Goal: Task Accomplishment & Management: Complete application form

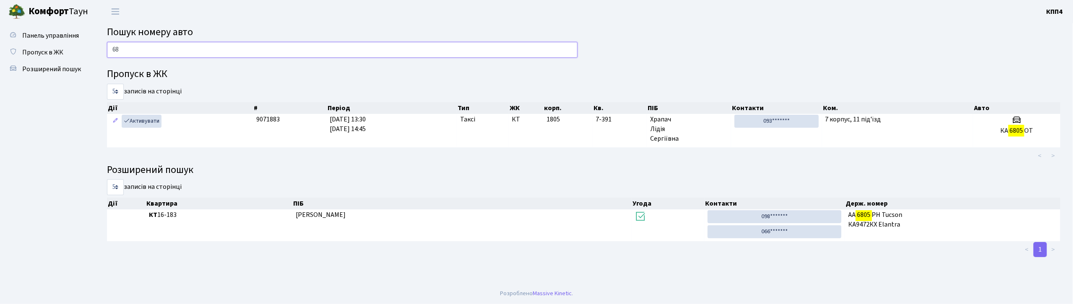
type input "6"
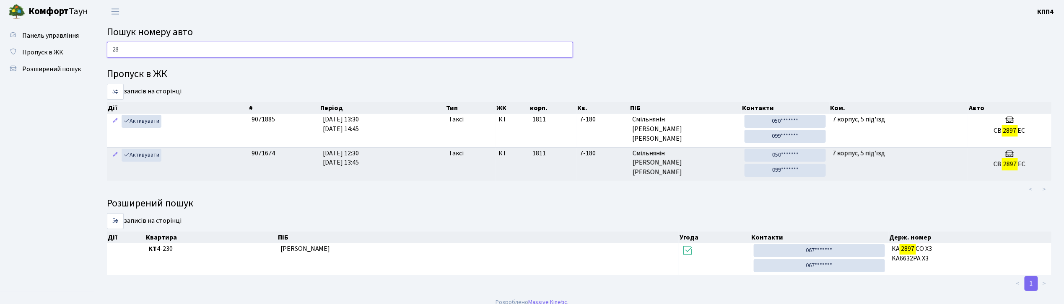
type input "2"
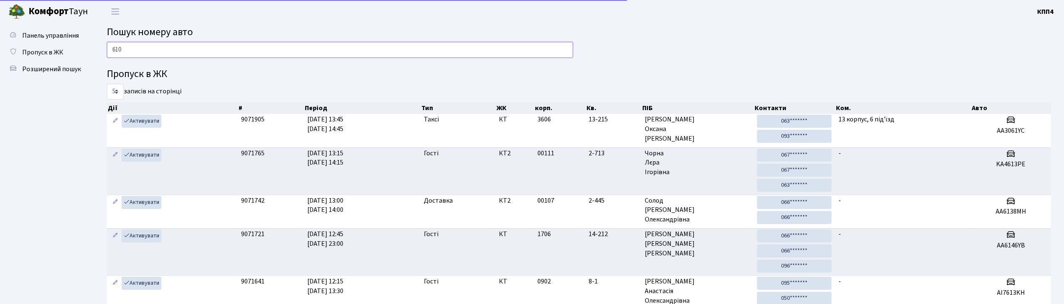
type input "6102"
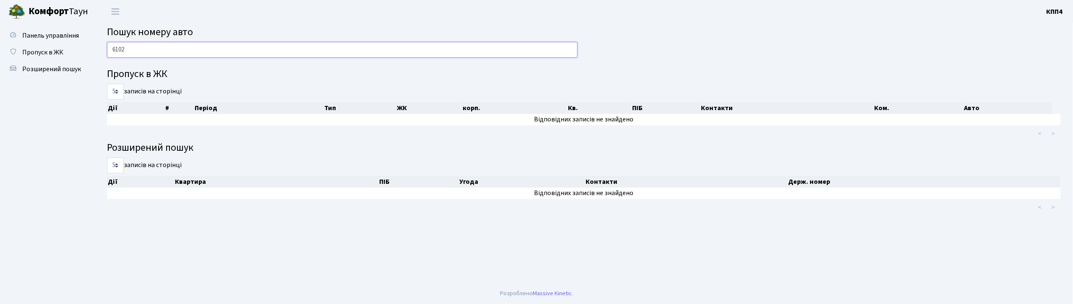
click at [170, 44] on input "6102" at bounding box center [342, 50] width 470 height 16
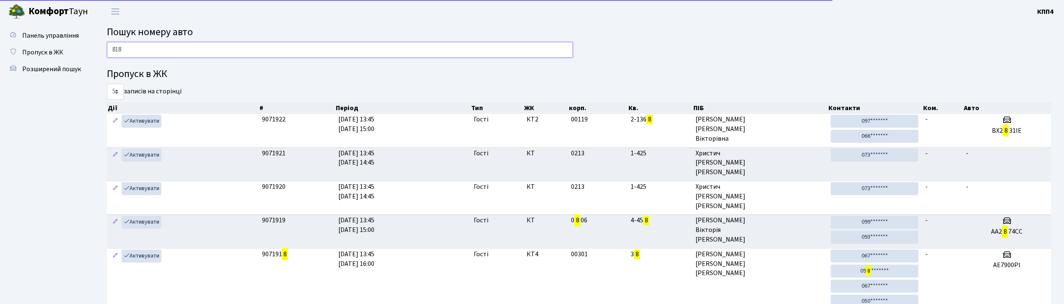
type input "8186"
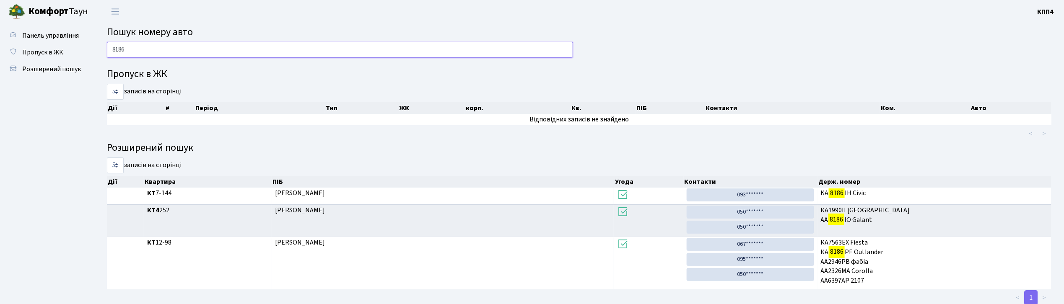
scroll to position [24, 0]
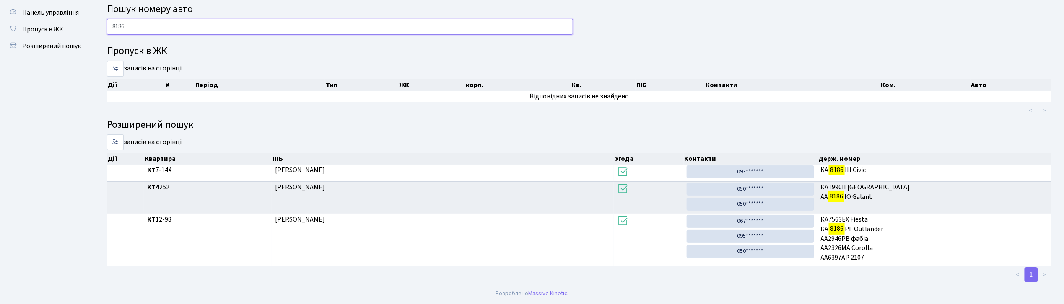
click at [132, 25] on input "8186" at bounding box center [340, 27] width 466 height 16
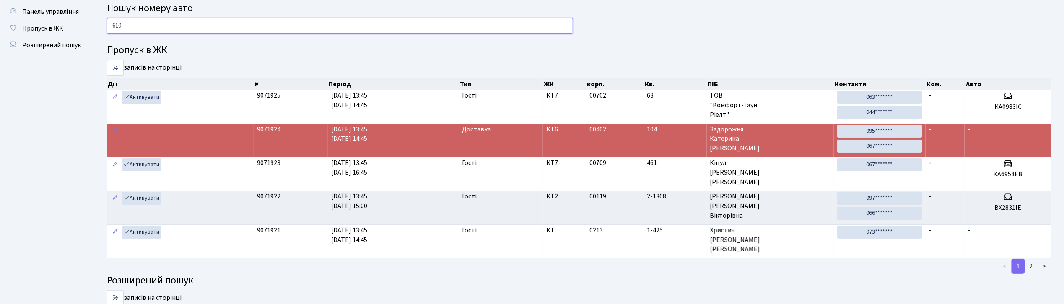
type input "6102"
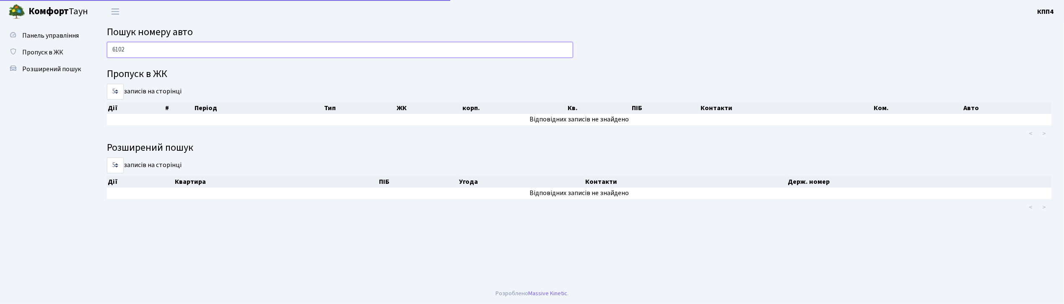
scroll to position [0, 0]
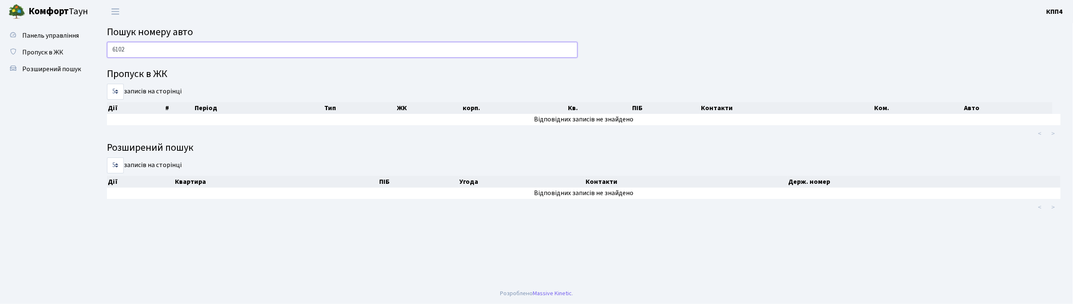
click at [234, 52] on input "6102" at bounding box center [342, 50] width 470 height 16
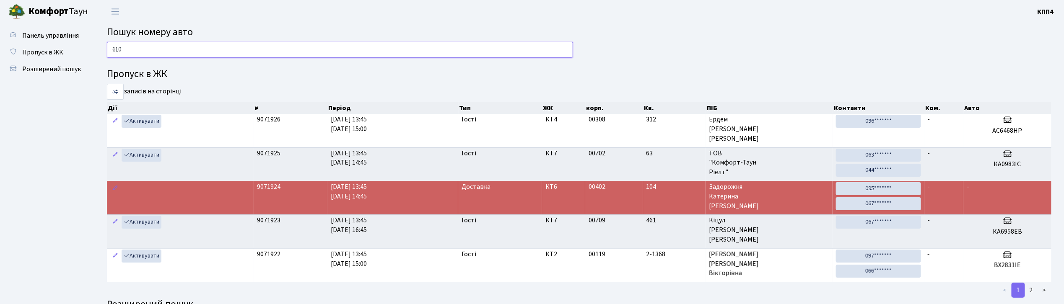
type input "6102"
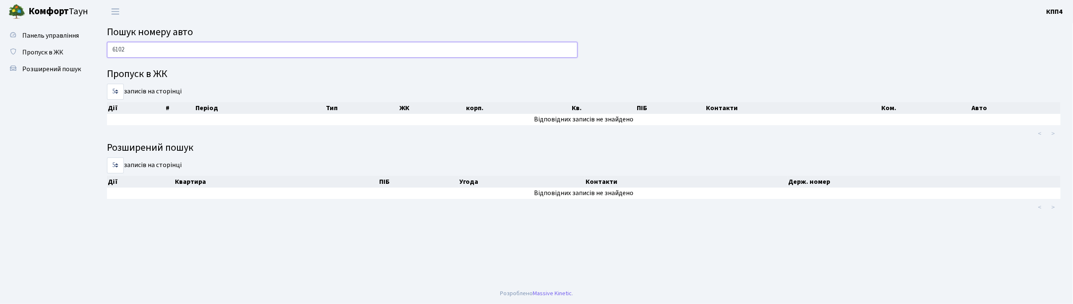
click at [288, 54] on input "6102" at bounding box center [342, 50] width 470 height 16
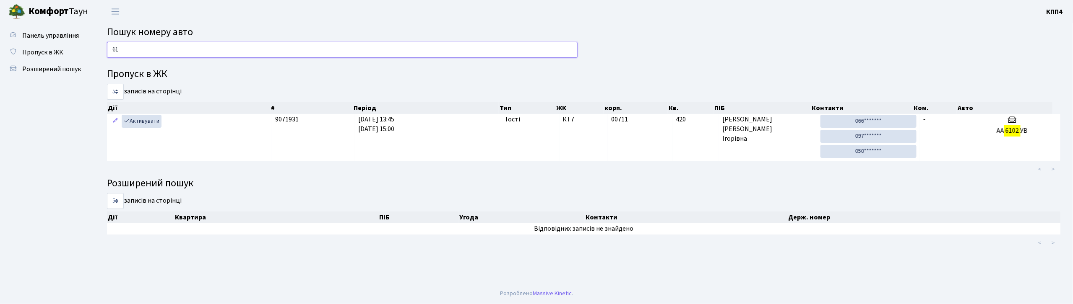
type input "6"
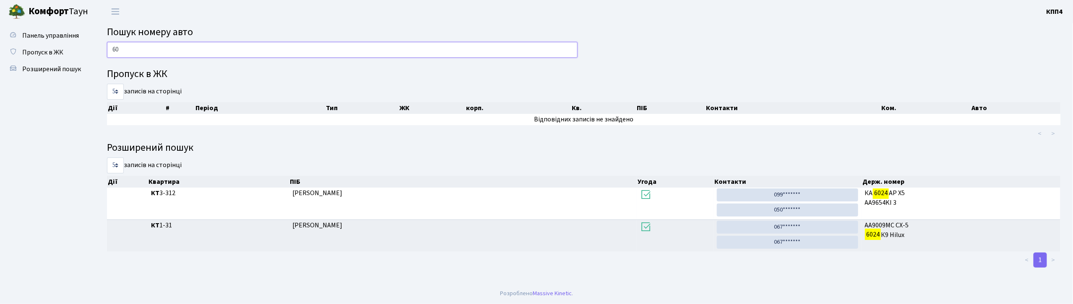
type input "6"
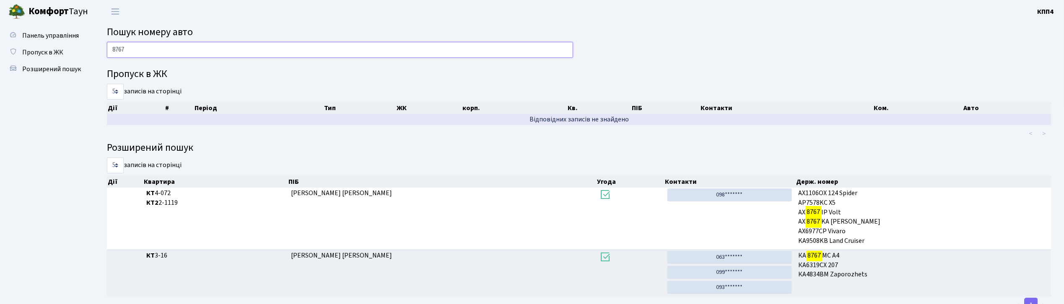
scroll to position [31, 0]
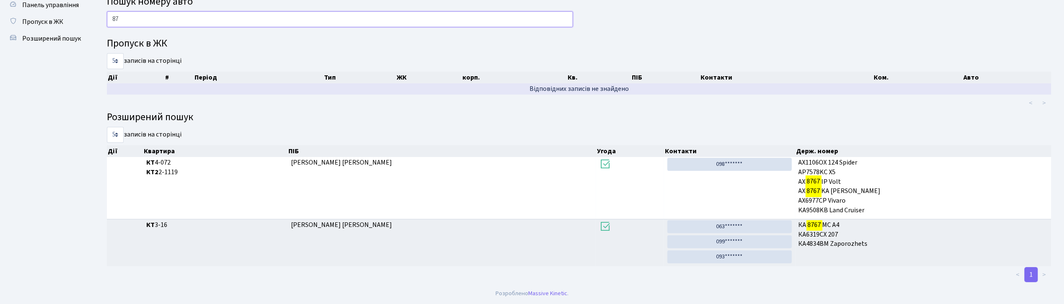
type input "8"
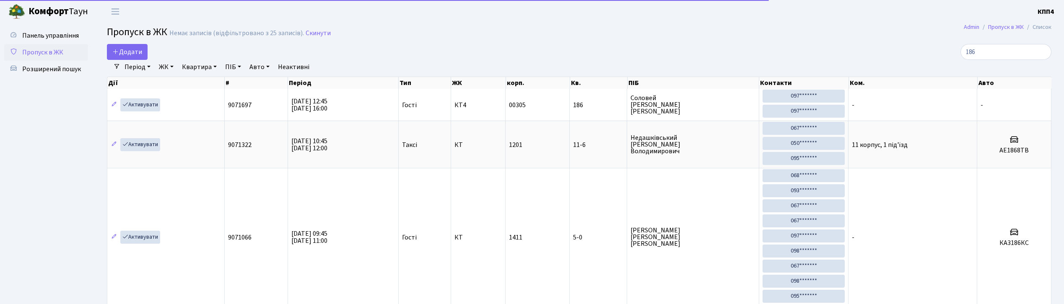
select select "25"
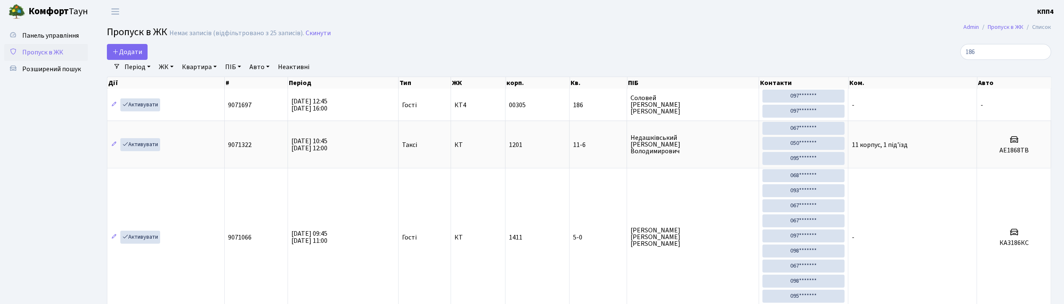
click at [160, 65] on link "ЖК" at bounding box center [166, 67] width 21 height 14
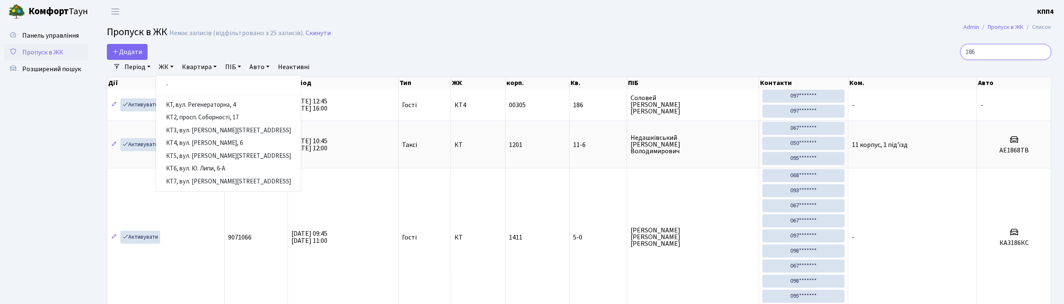
click at [989, 57] on input "186" at bounding box center [1006, 52] width 91 height 16
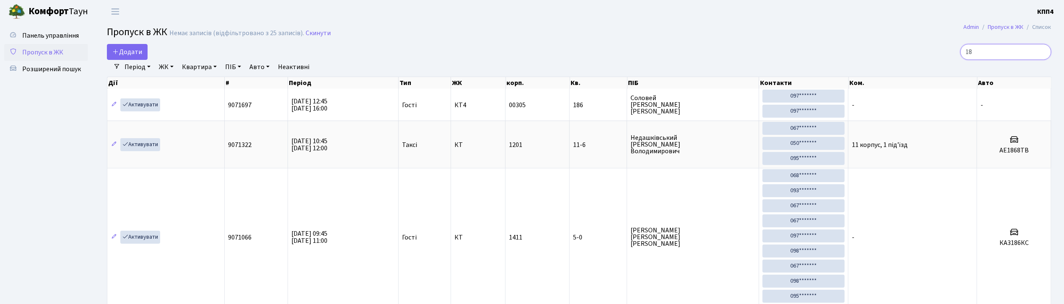
type input "1"
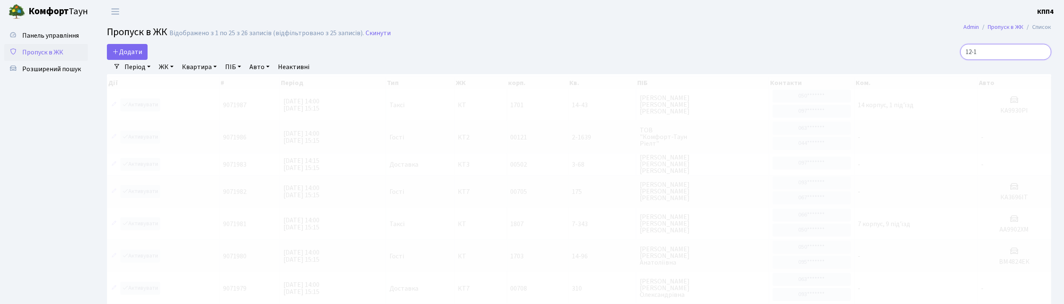
type input "12-10"
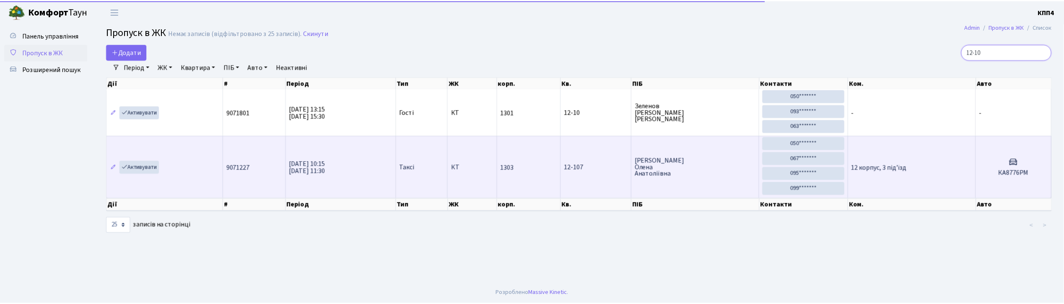
scroll to position [1, 0]
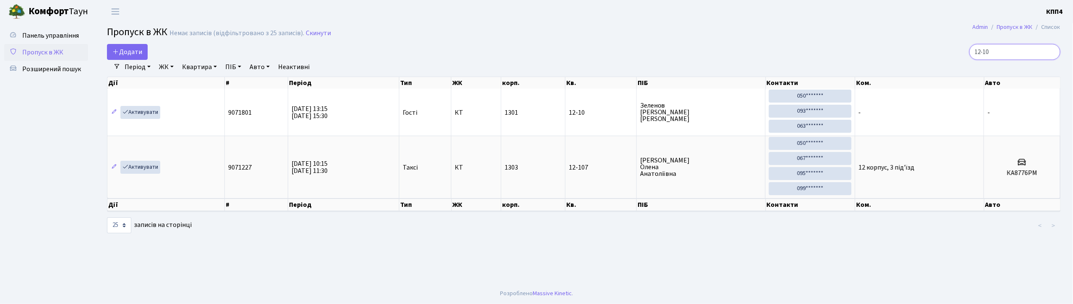
click at [1047, 55] on input "12-10" at bounding box center [1014, 52] width 91 height 16
click at [1048, 54] on input "12-10" at bounding box center [1014, 52] width 91 height 16
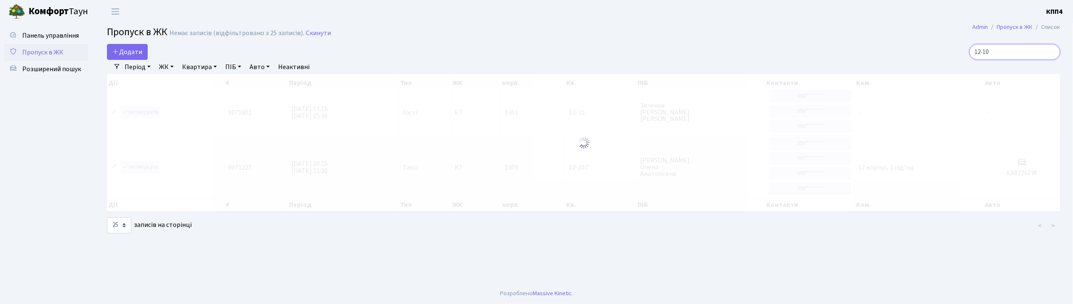
click at [1050, 49] on input "12-10" at bounding box center [1014, 52] width 91 height 16
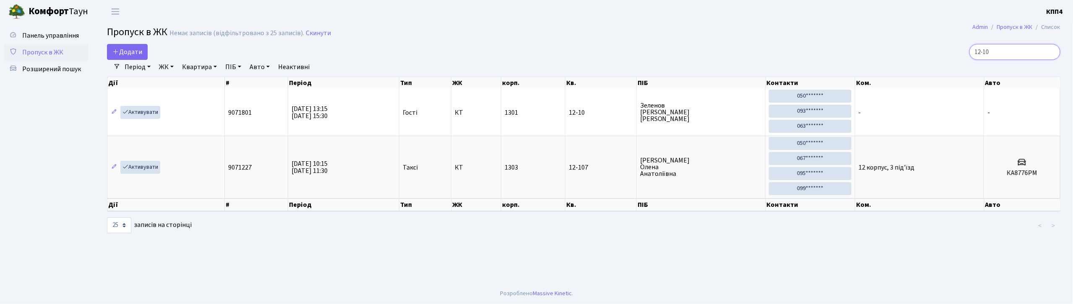
click at [1050, 51] on input "12-10" at bounding box center [1014, 52] width 91 height 16
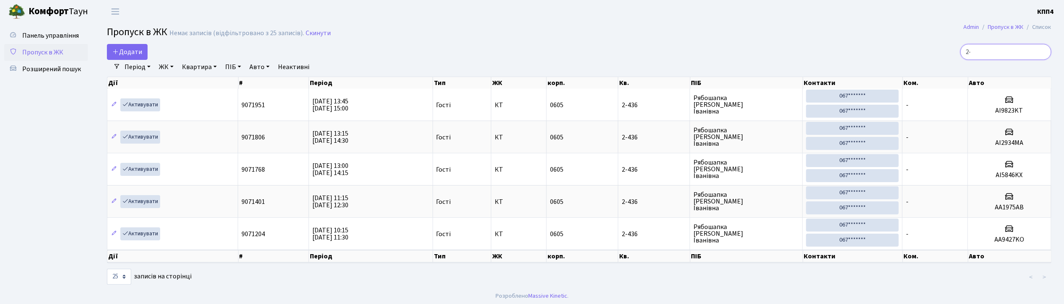
type input "2"
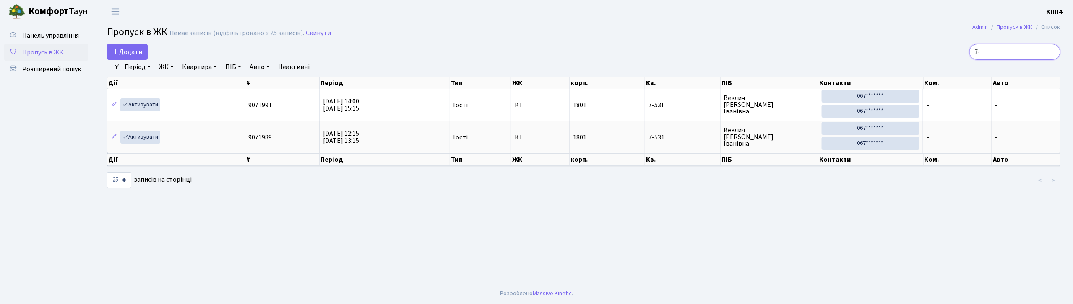
type input "7"
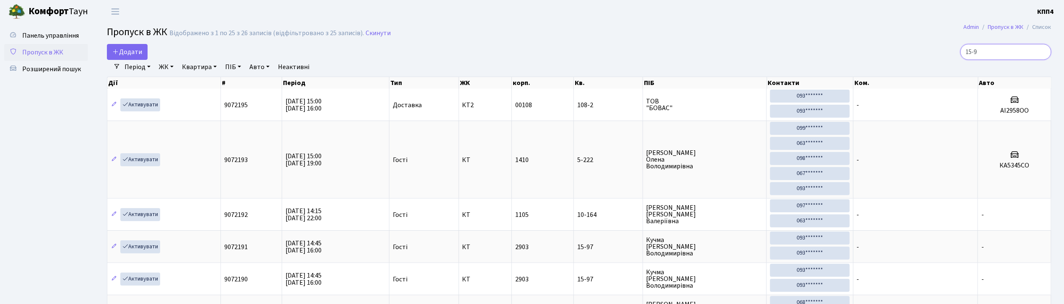
type input "15-97"
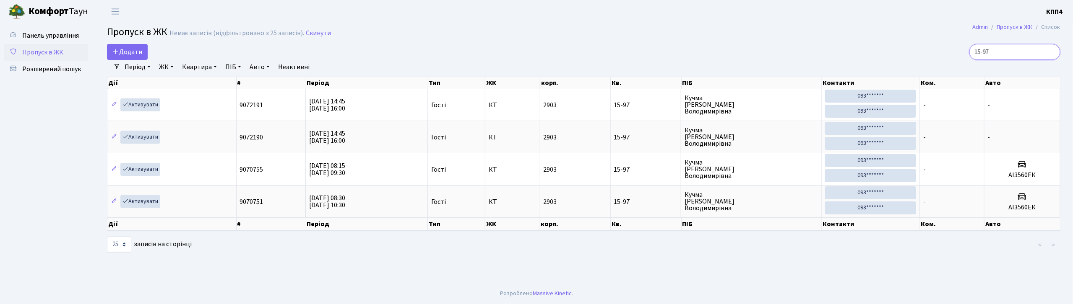
click at [1050, 51] on input "15-97" at bounding box center [1014, 52] width 91 height 16
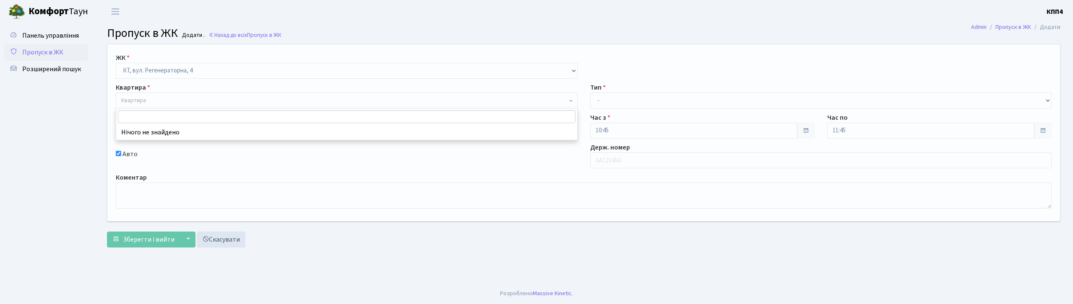
select select "271"
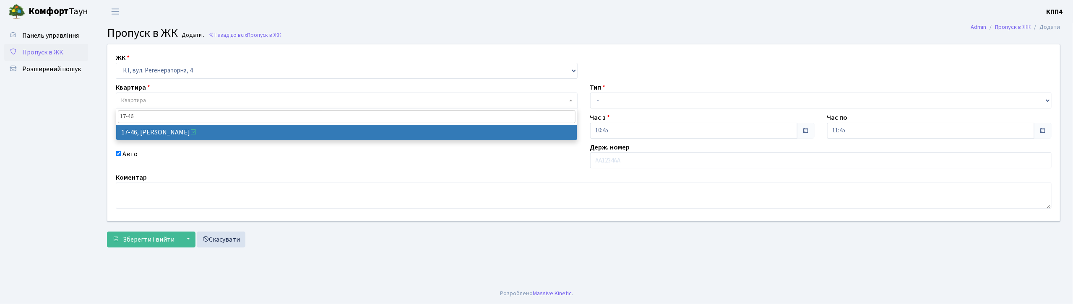
type input "17-46"
drag, startPoint x: 128, startPoint y: 131, endPoint x: 146, endPoint y: 131, distance: 17.6
select select "9000"
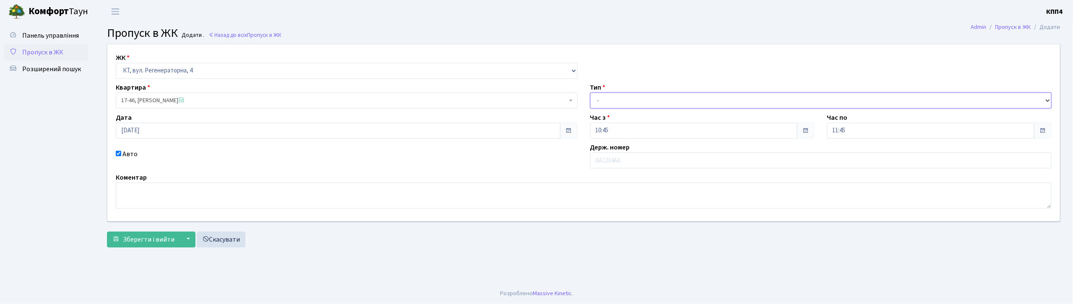
click at [611, 106] on select "- Доставка Таксі Гості Сервіс" at bounding box center [821, 101] width 462 height 16
select select "3"
click at [590, 93] on select "- Доставка Таксі Гості Сервіс" at bounding box center [821, 101] width 462 height 16
click at [608, 158] on input "text" at bounding box center [821, 161] width 462 height 16
type input "КА7940ІО"
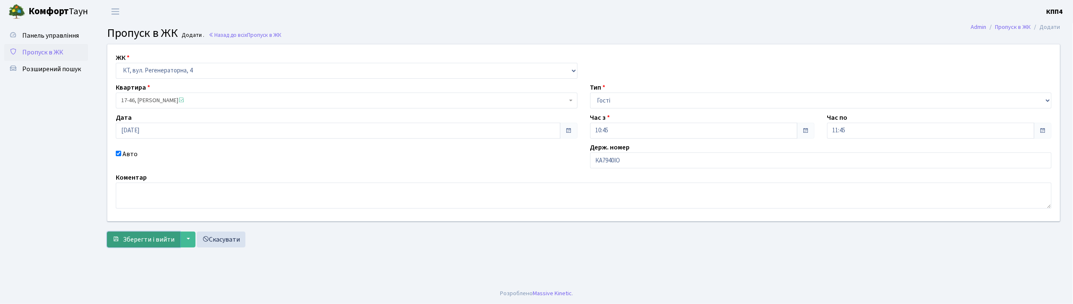
click at [168, 239] on span "Зберегти і вийти" at bounding box center [149, 239] width 52 height 9
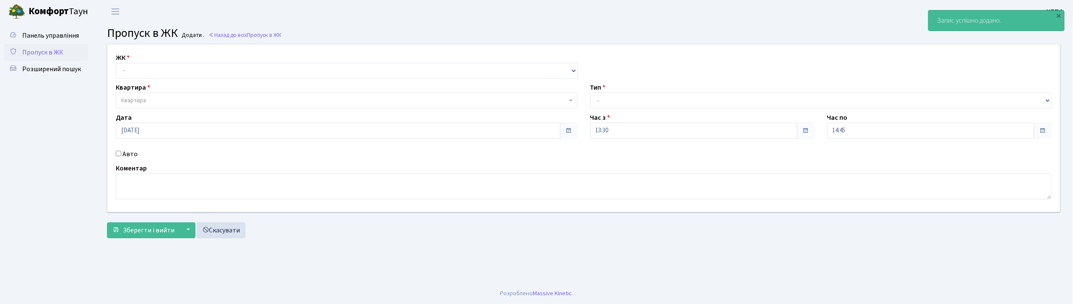
select select "271"
click at [116, 63] on select "- КТ, вул. Регенераторна, 4 КТ2, просп. [STREET_ADDRESS] [STREET_ADDRESS] [PERS…" at bounding box center [347, 71] width 462 height 16
select select
click at [132, 156] on label "Авто" at bounding box center [129, 154] width 15 height 10
click at [121, 156] on input "Авто" at bounding box center [118, 153] width 5 height 5
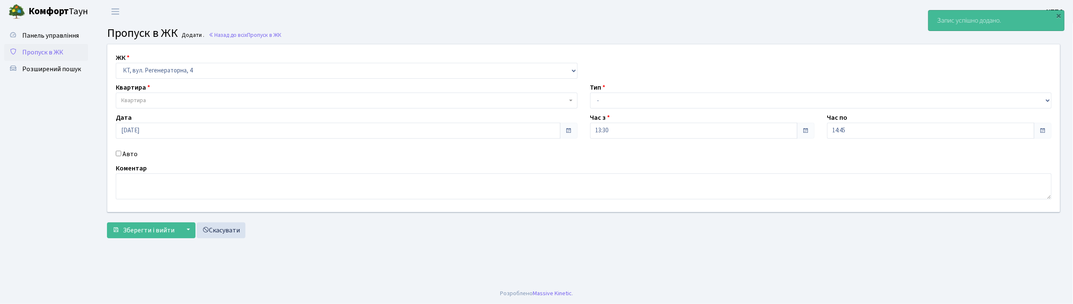
checkbox input "true"
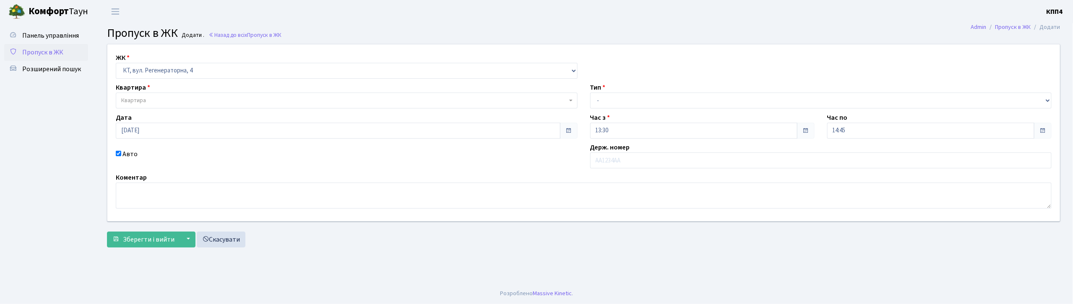
click at [152, 109] on div "ЖК - КТ, вул. Регенераторна, 4 КТ2, просп. [STREET_ADDRESS] [STREET_ADDRESS] [P…" at bounding box center [583, 132] width 965 height 177
click at [153, 100] on span "Квартира" at bounding box center [344, 100] width 446 height 8
select select "271"
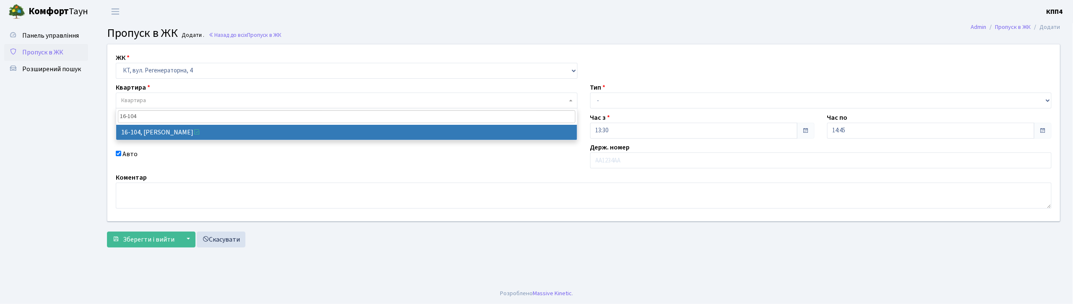
type input "16-104"
select select "8665"
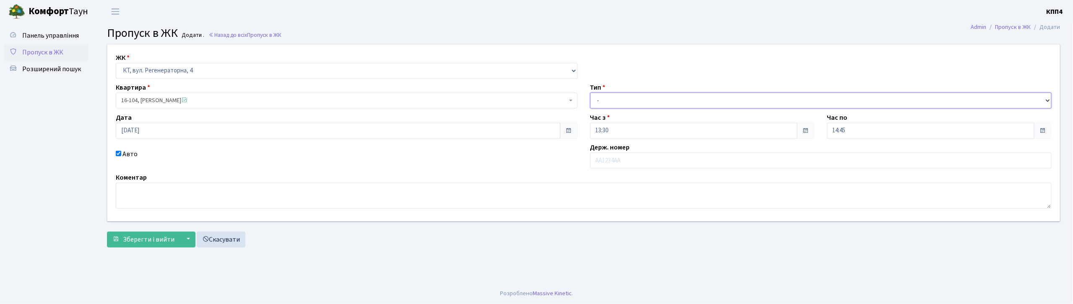
click at [605, 96] on select "- Доставка Таксі Гості Сервіс" at bounding box center [821, 101] width 462 height 16
select select "3"
click at [590, 93] on select "- Доставка Таксі Гості Сервіс" at bounding box center [821, 101] width 462 height 16
click at [611, 161] on input "text" at bounding box center [821, 161] width 462 height 16
type input "АА9785СІ"
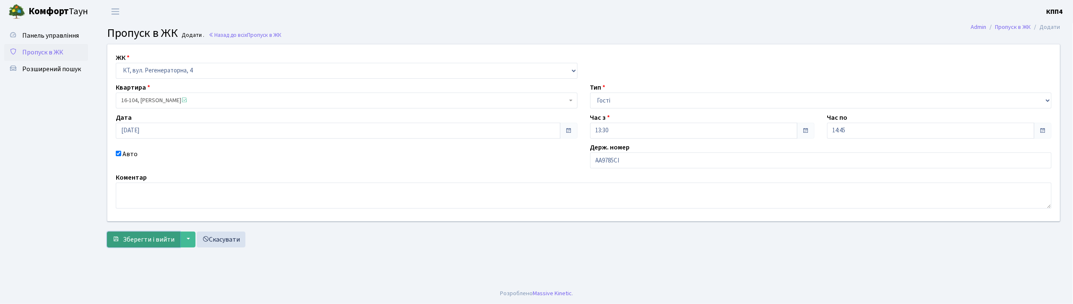
click at [140, 238] on span "Зберегти і вийти" at bounding box center [149, 239] width 52 height 9
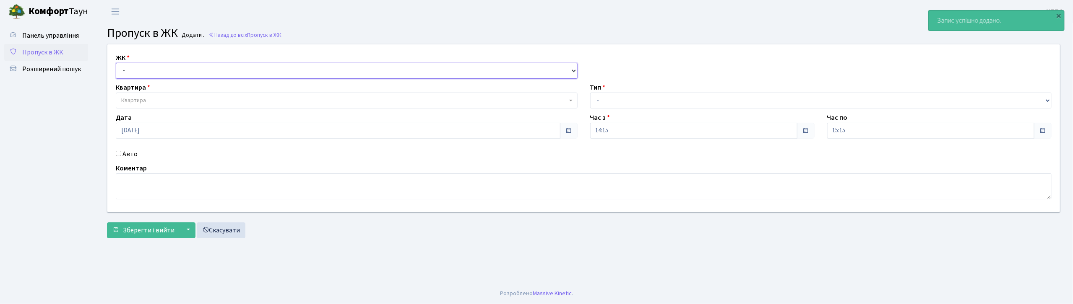
click at [144, 75] on select "- КТ, вул. Регенераторна, 4 КТ2, просп. [STREET_ADDRESS] [STREET_ADDRESS] [PERS…" at bounding box center [347, 71] width 462 height 16
select select "271"
click at [116, 63] on select "- КТ, вул. Регенераторна, 4 КТ2, просп. [STREET_ADDRESS] [STREET_ADDRESS] [PERS…" at bounding box center [347, 71] width 462 height 16
select select
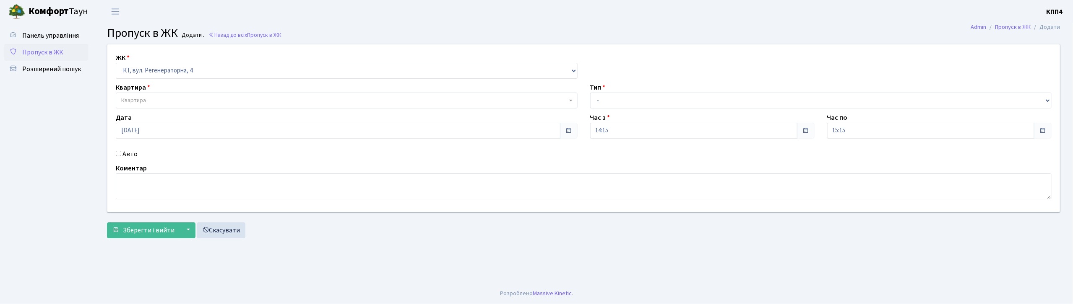
click at [135, 150] on label "Авто" at bounding box center [129, 154] width 15 height 10
click at [121, 151] on input "Авто" at bounding box center [118, 153] width 5 height 5
checkbox input "true"
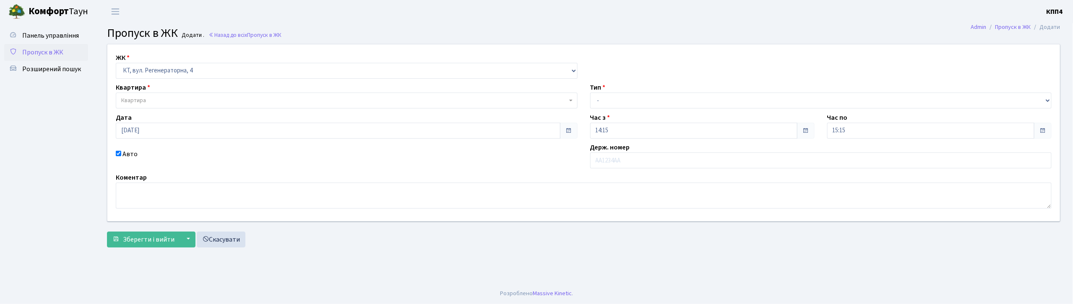
click at [170, 101] on span "Квартира" at bounding box center [344, 100] width 446 height 8
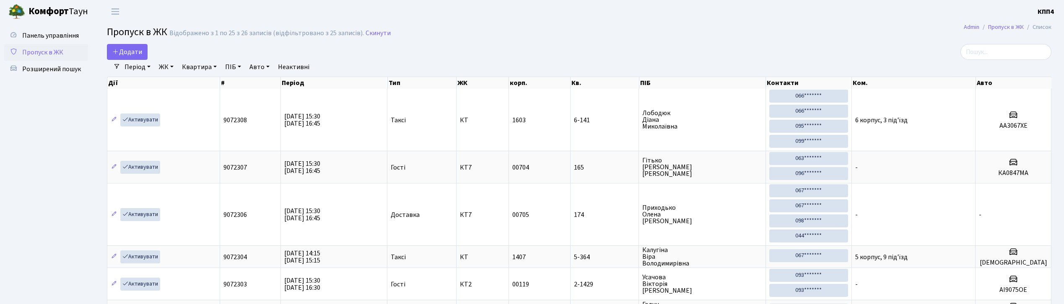
select select "25"
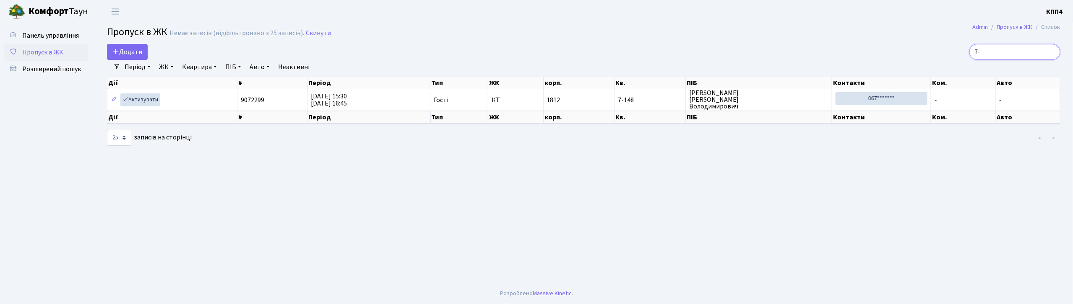
type input "7"
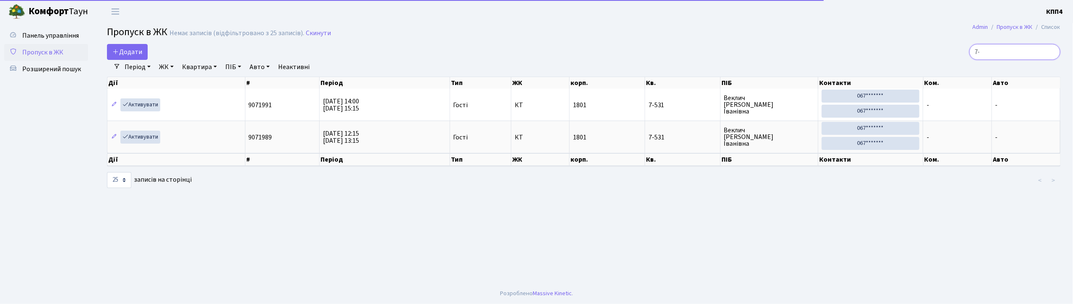
type input "7"
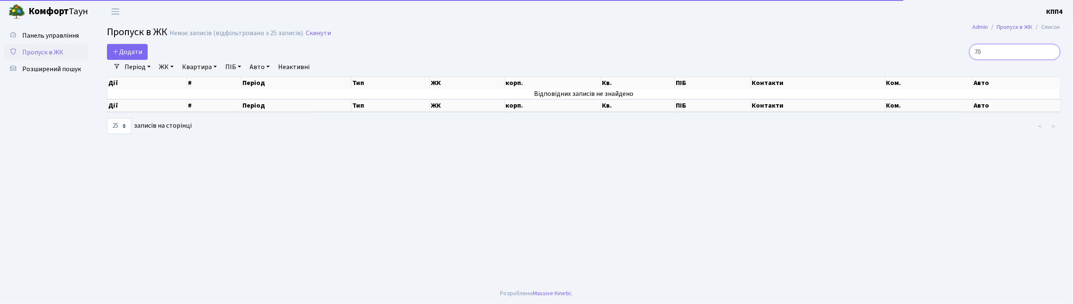
type input "7"
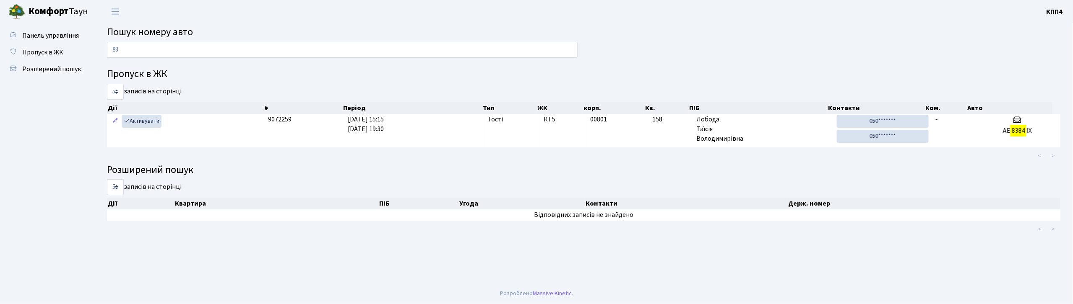
type input "8"
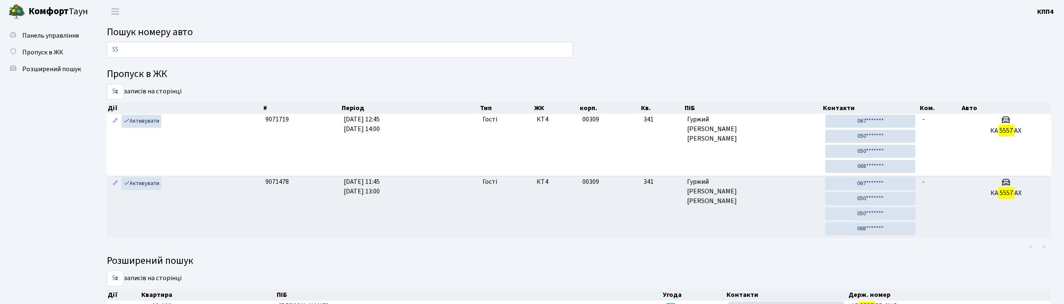
type input "5"
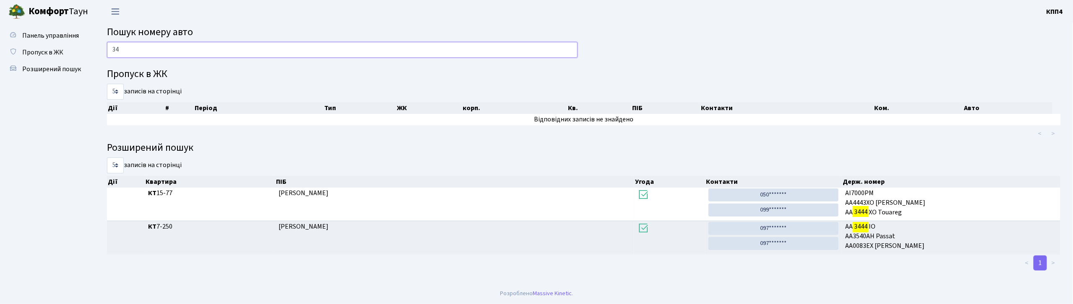
type input "3"
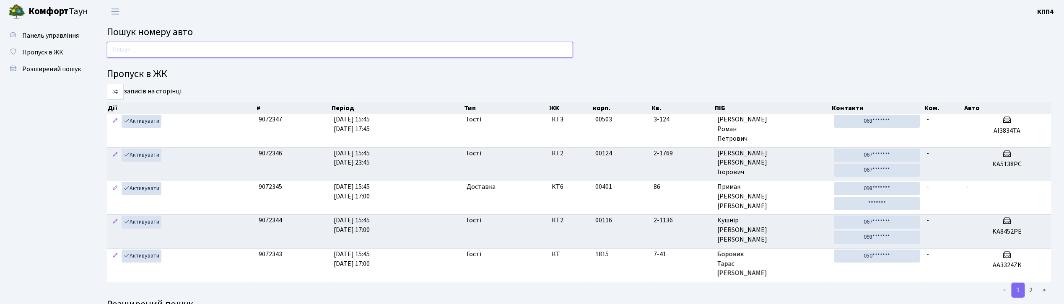
type input "4"
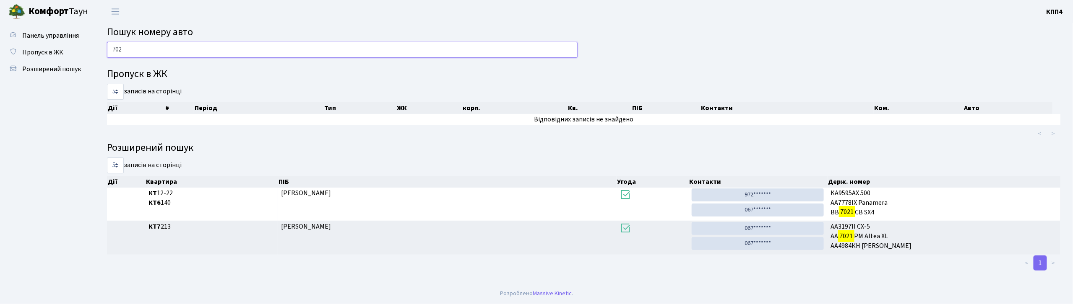
type input "7021"
click at [155, 49] on input "7021" at bounding box center [342, 50] width 470 height 16
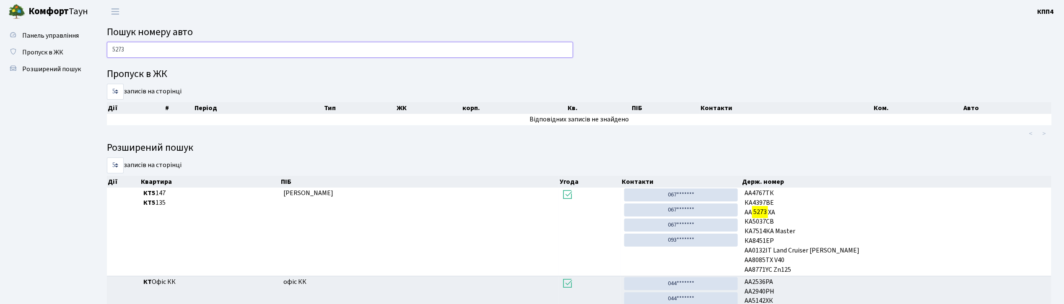
type input "5273"
click at [128, 52] on input "5273" at bounding box center [340, 50] width 466 height 16
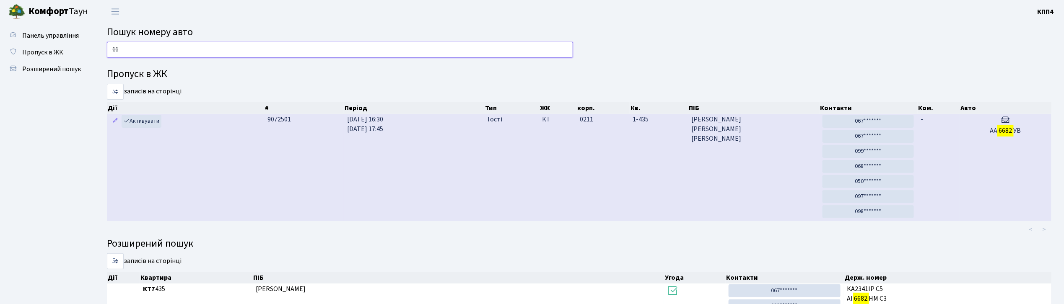
type input "6"
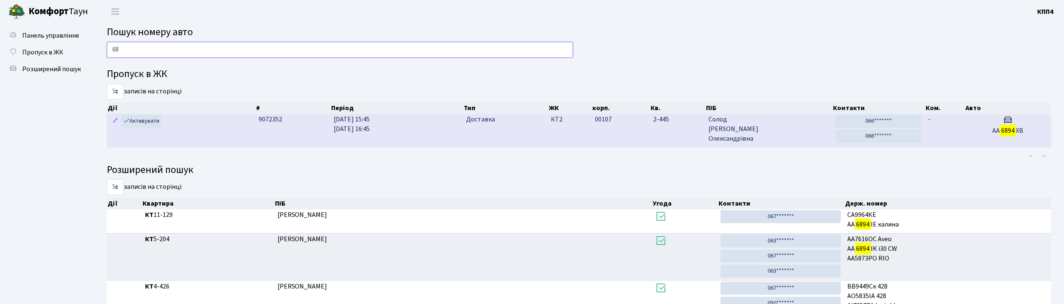
type input "6"
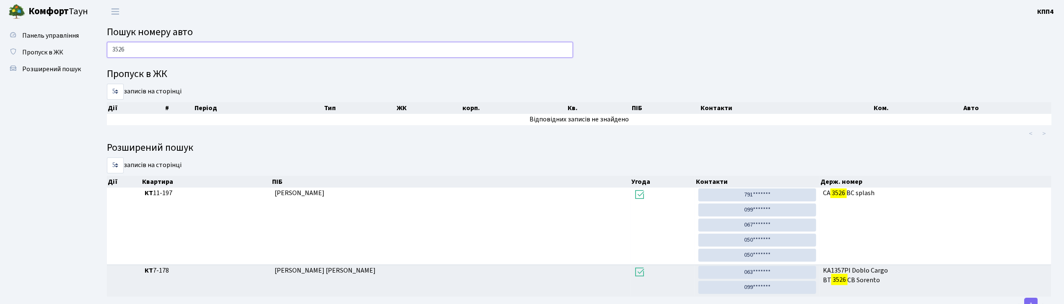
type input "3526"
click at [152, 52] on input "3526" at bounding box center [340, 50] width 466 height 16
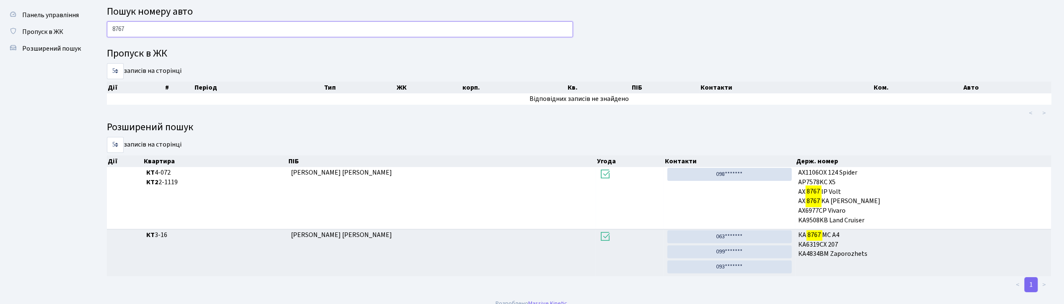
scroll to position [31, 0]
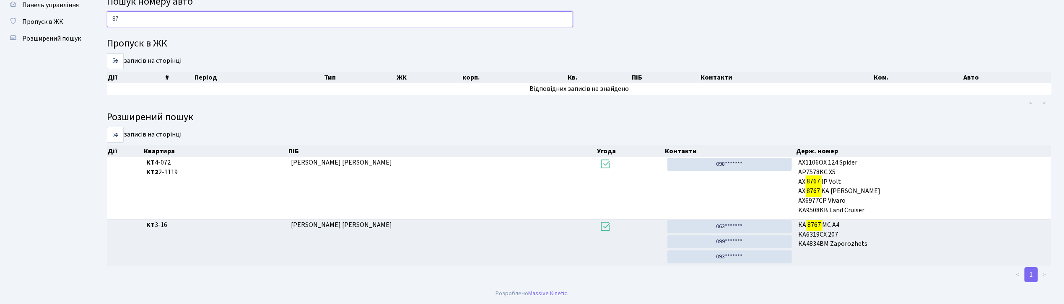
type input "8"
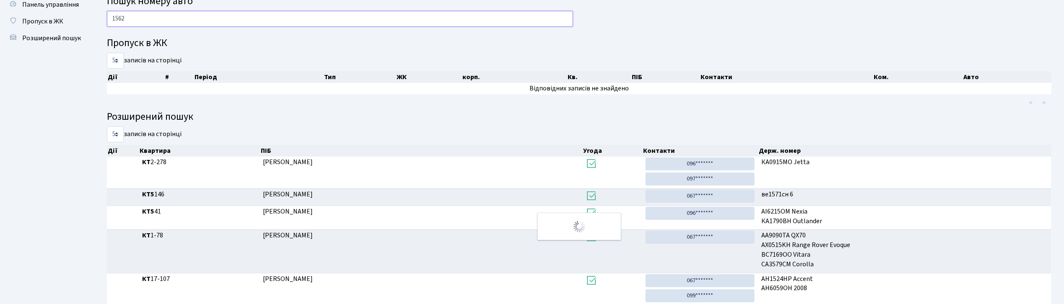
scroll to position [0, 0]
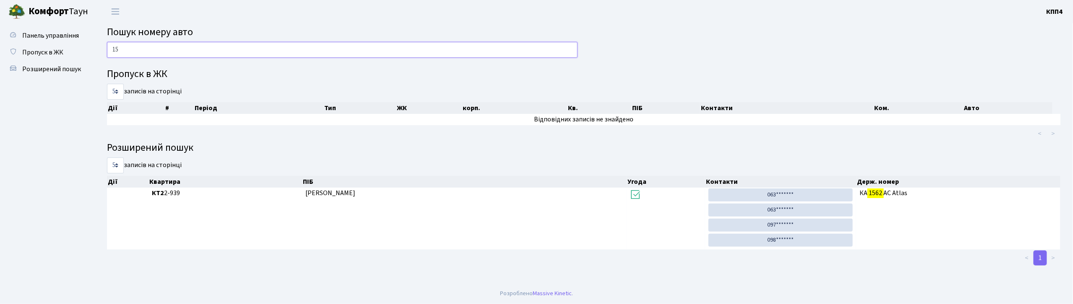
type input "1"
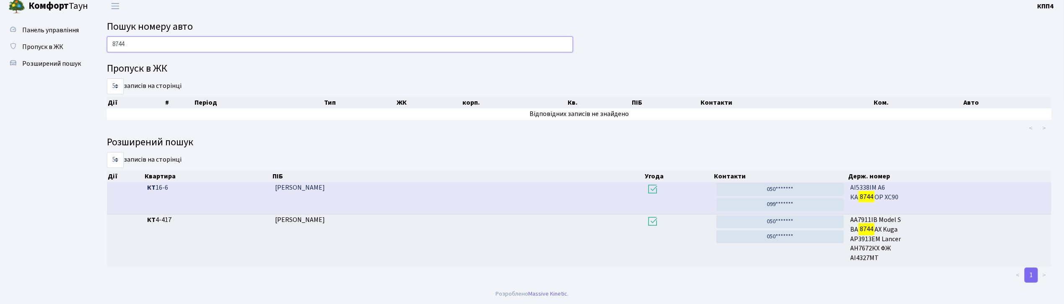
scroll to position [6, 0]
type input "8"
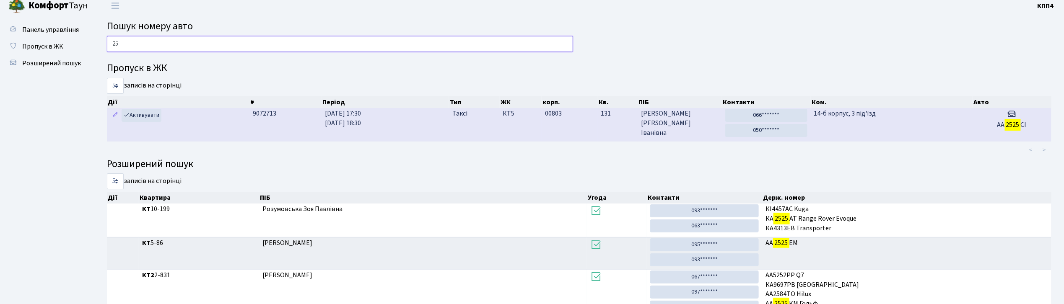
type input "2"
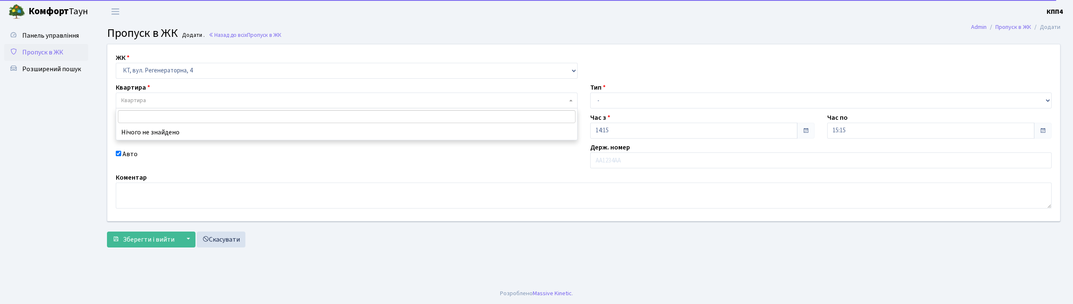
select select "271"
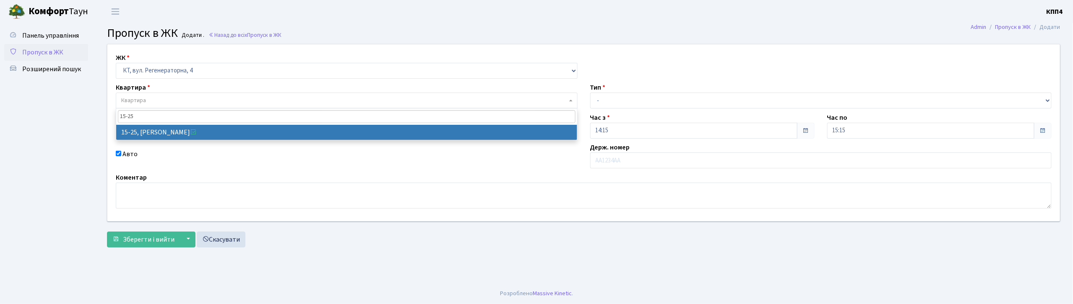
type input "15-25"
select select "8800"
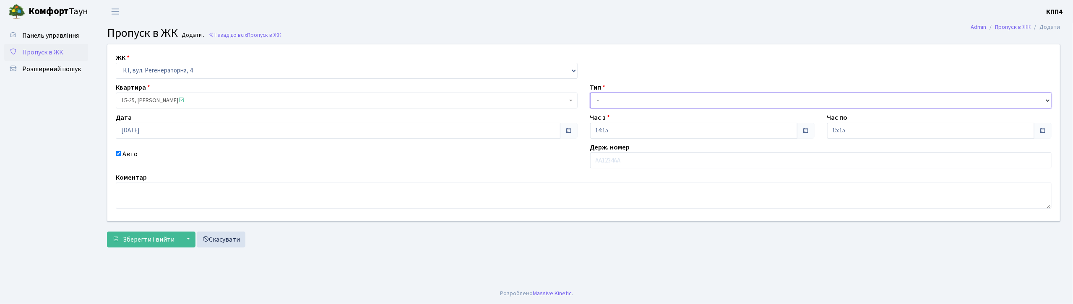
click at [599, 108] on select "- Доставка Таксі Гості Сервіс" at bounding box center [821, 101] width 462 height 16
select select "2"
click at [590, 93] on select "- Доставка Таксі Гості Сервіс" at bounding box center [821, 101] width 462 height 16
click at [614, 170] on div "ЖК - КТ, вул. Регенераторна, 4 КТ2, просп. Соборності, 17 КТ3, вул. Березнева, …" at bounding box center [583, 132] width 965 height 177
click at [611, 164] on input "text" at bounding box center [821, 161] width 462 height 16
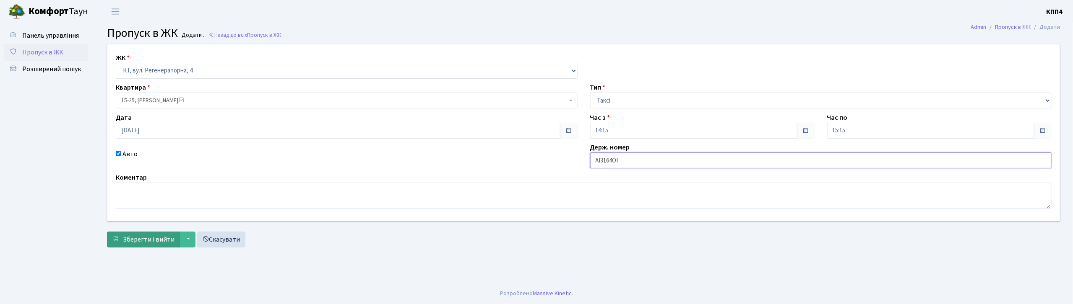
type input "АІ3164ОІ"
click at [164, 239] on span "Зберегти і вийти" at bounding box center [149, 239] width 52 height 9
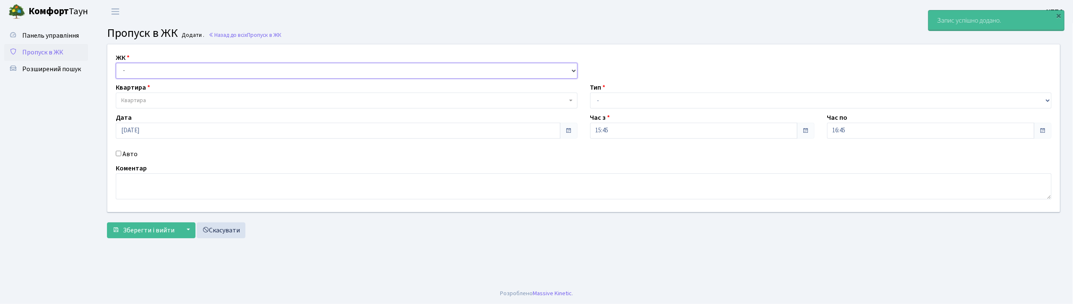
click at [140, 68] on select "- КТ, вул. Регенераторна, 4 КТ2, просп. [STREET_ADDRESS] [STREET_ADDRESS] [PERS…" at bounding box center [347, 71] width 462 height 16
select select "271"
click at [116, 63] on select "- КТ, вул. Регенераторна, 4 КТ2, просп. [STREET_ADDRESS] [STREET_ADDRESS] [PERS…" at bounding box center [347, 71] width 462 height 16
select select
click at [126, 158] on label "Авто" at bounding box center [129, 154] width 15 height 10
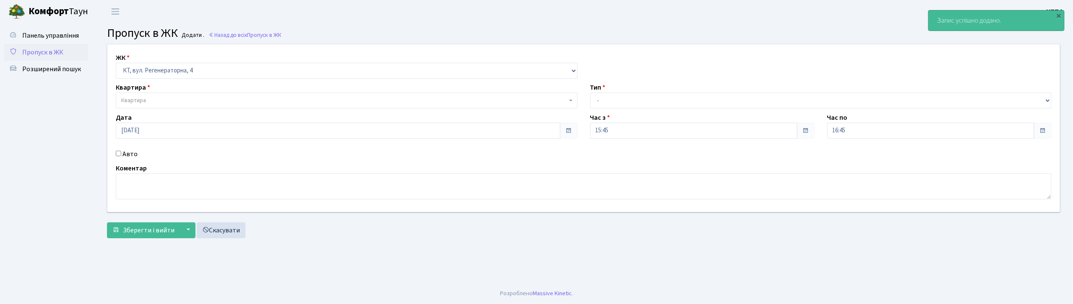
click at [121, 156] on input "Авто" at bounding box center [118, 153] width 5 height 5
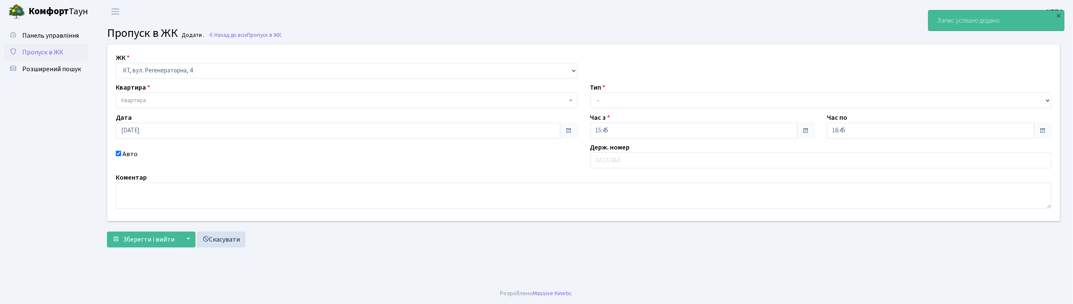
click at [126, 158] on label "Авто" at bounding box center [129, 154] width 15 height 10
click at [121, 156] on input "Авто" at bounding box center [118, 153] width 5 height 5
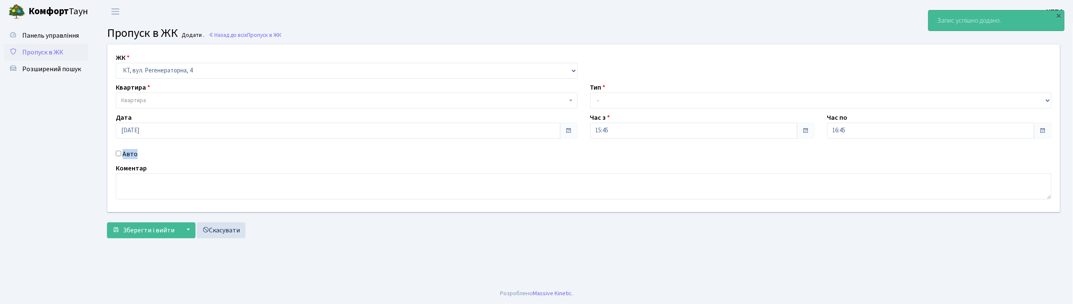
click at [130, 151] on label "Авто" at bounding box center [129, 154] width 15 height 10
click at [121, 151] on input "Авто" at bounding box center [118, 153] width 5 height 5
checkbox input "true"
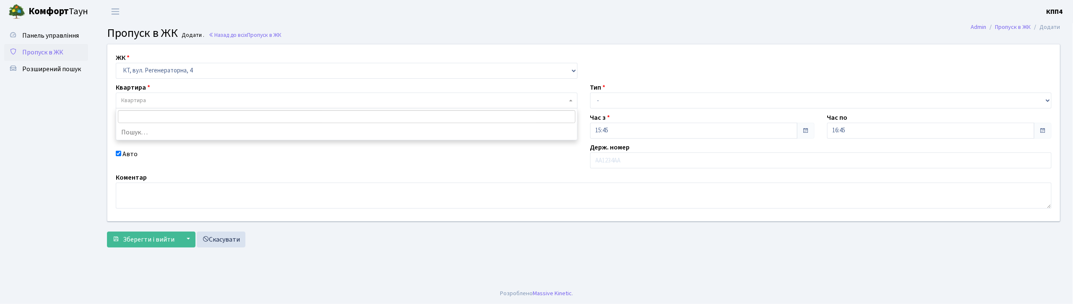
click at [141, 102] on span "Квартира" at bounding box center [133, 100] width 25 height 8
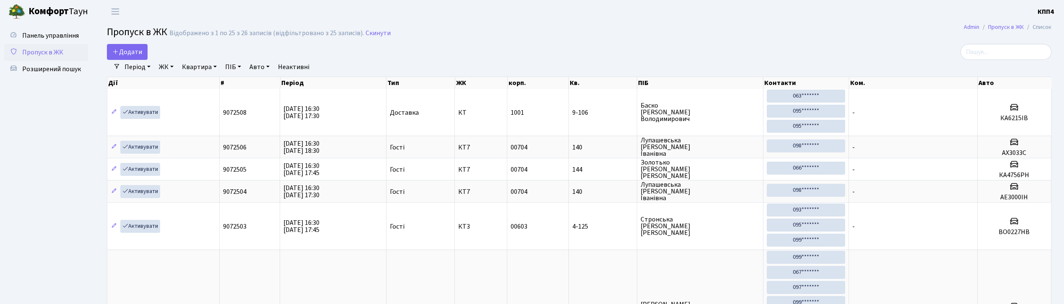
select select "25"
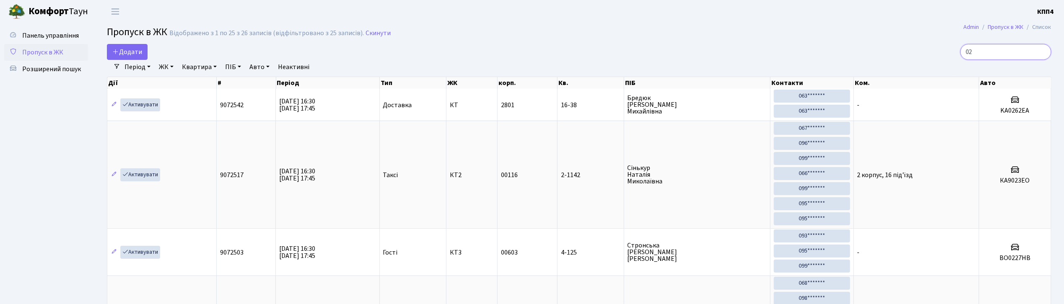
type input "0"
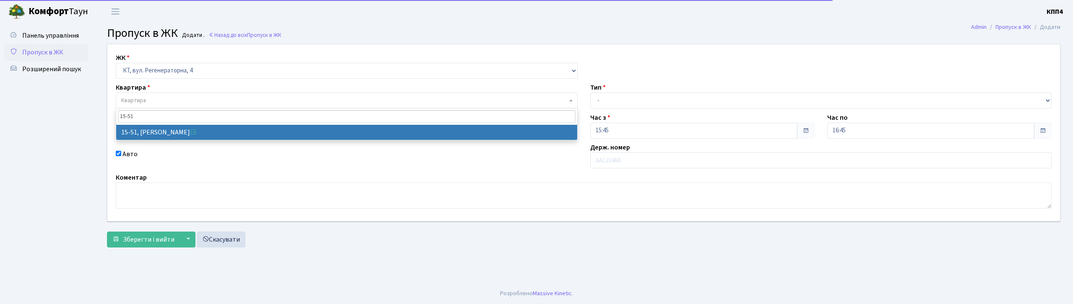
select select "271"
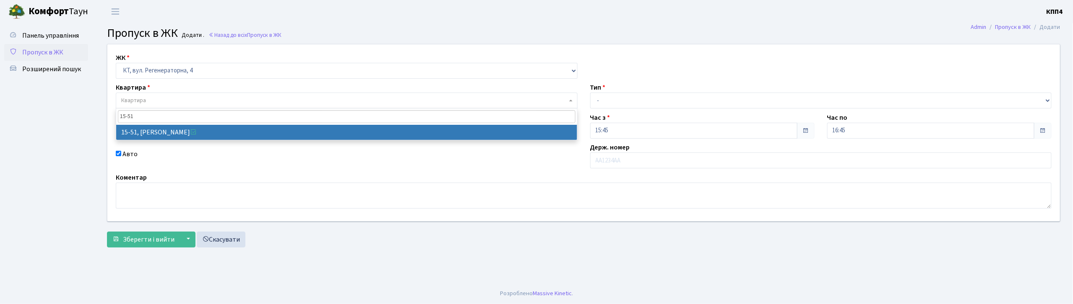
type input "15-51"
drag, startPoint x: 534, startPoint y: 131, endPoint x: 588, endPoint y: 104, distance: 60.4
select select "8826"
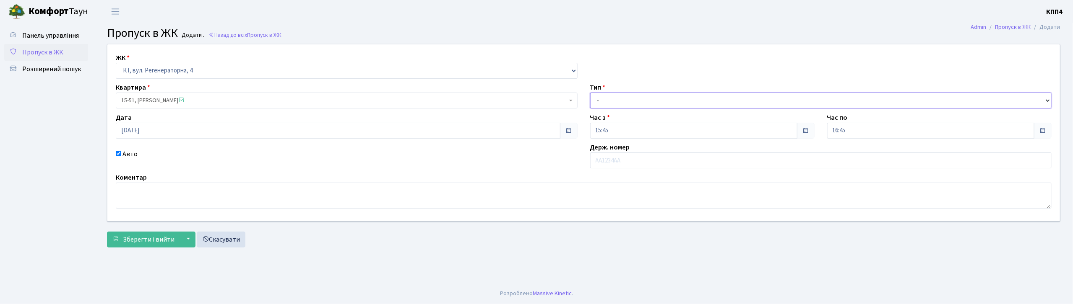
click at [603, 93] on select "- Доставка Таксі Гості Сервіс" at bounding box center [821, 101] width 462 height 16
select select "3"
click at [590, 93] on select "- Доставка Таксі Гості Сервіс" at bounding box center [821, 101] width 462 height 16
click at [608, 164] on input "text" at bounding box center [821, 161] width 462 height 16
type input "КА0713ОК"
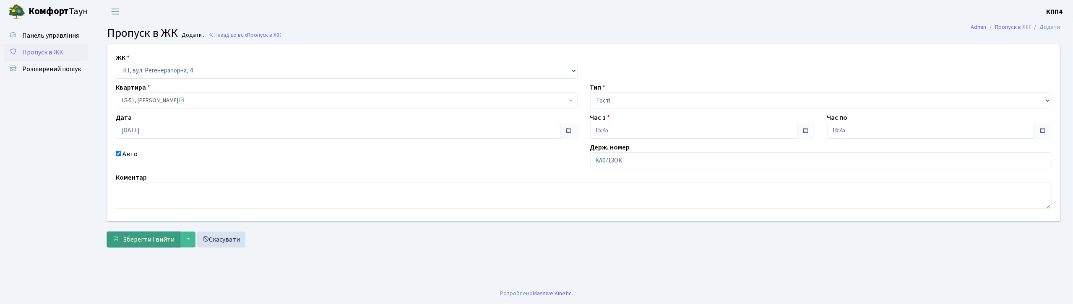
click at [145, 234] on button "Зберегти і вийти" at bounding box center [143, 240] width 73 height 16
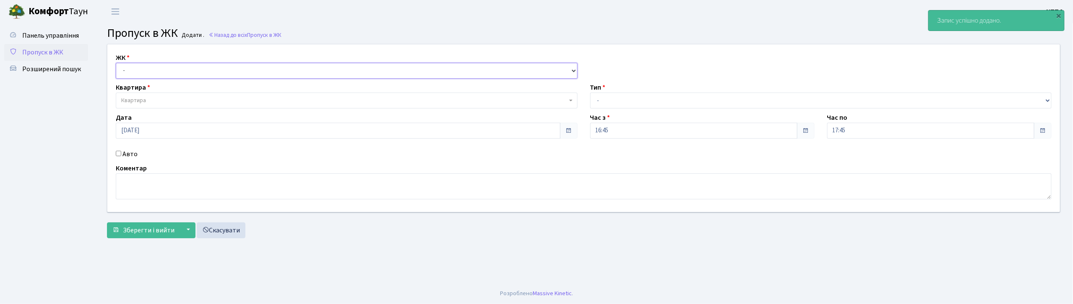
click at [155, 75] on select "- КТ, вул. Регенераторна, 4 КТ2, просп. [STREET_ADDRESS] [STREET_ADDRESS] [PERS…" at bounding box center [347, 71] width 462 height 16
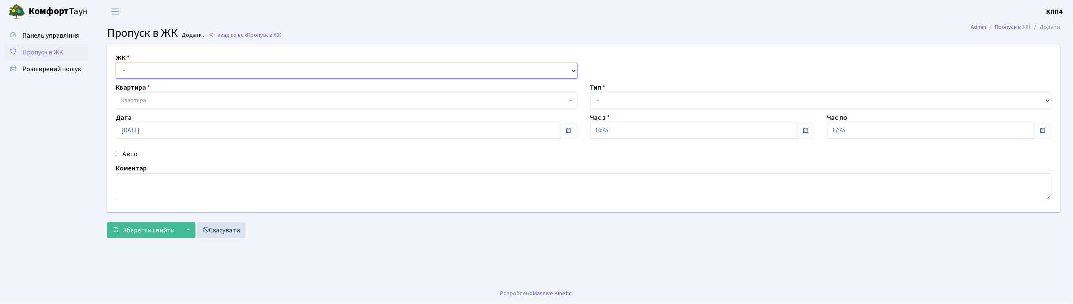
select select "271"
click at [116, 63] on select "- КТ, вул. Регенераторна, 4 КТ2, просп. [STREET_ADDRESS] [STREET_ADDRESS] [PERS…" at bounding box center [347, 71] width 462 height 16
select select
click at [130, 151] on label "Авто" at bounding box center [129, 154] width 15 height 10
click at [121, 151] on input "Авто" at bounding box center [118, 153] width 5 height 5
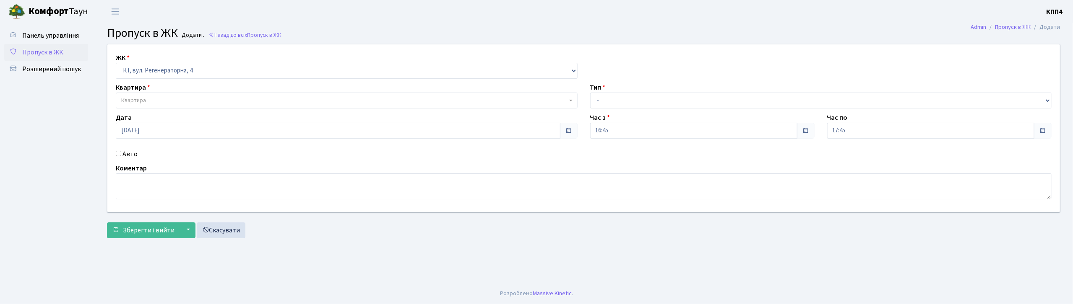
checkbox input "true"
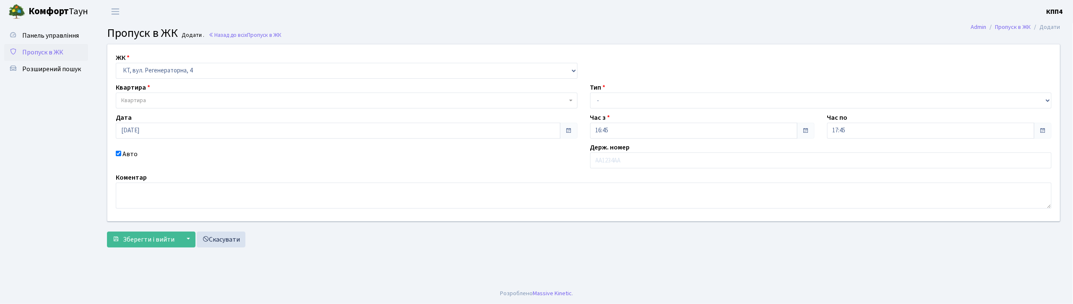
click at [149, 101] on span "Квартира" at bounding box center [344, 100] width 446 height 8
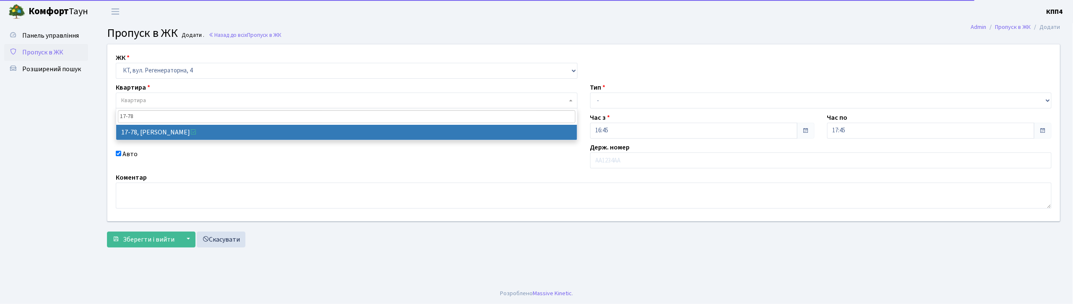
type input "17-78"
select select "9032"
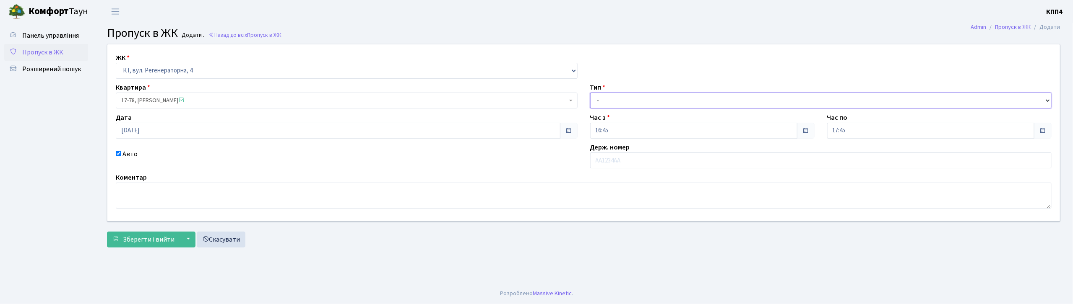
click at [602, 105] on select "- Доставка Таксі Гості Сервіс" at bounding box center [821, 101] width 462 height 16
drag, startPoint x: 224, startPoint y: 73, endPoint x: 226, endPoint y: 77, distance: 4.9
click at [224, 73] on select "- КТ, вул. Регенераторна, 4 КТ2, просп. [STREET_ADDRESS] [STREET_ADDRESS] [PERS…" at bounding box center [347, 71] width 462 height 16
select select "304"
click at [116, 63] on select "- КТ, вул. Регенераторна, 4 КТ2, просп. [STREET_ADDRESS] [STREET_ADDRESS] [PERS…" at bounding box center [347, 71] width 462 height 16
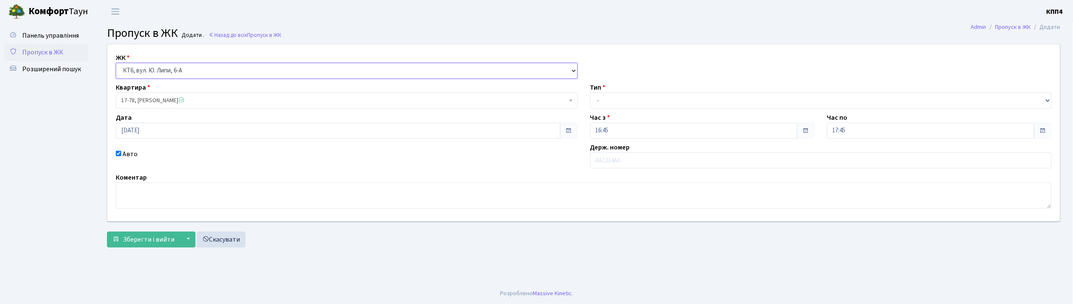
select select
click at [177, 98] on span "Квартира" at bounding box center [344, 100] width 446 height 8
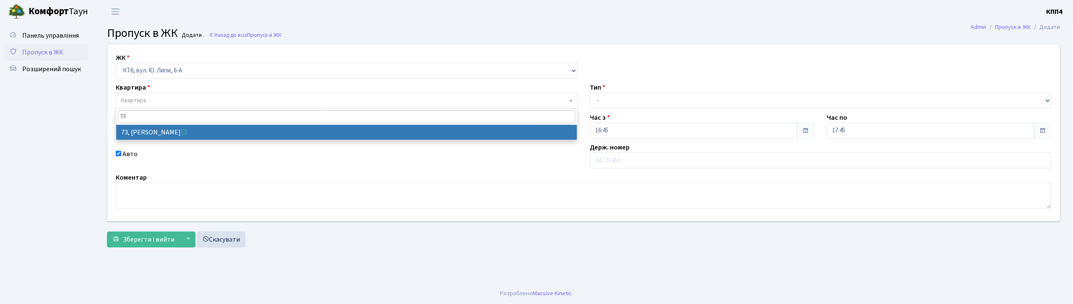
type input "73"
select select "17165"
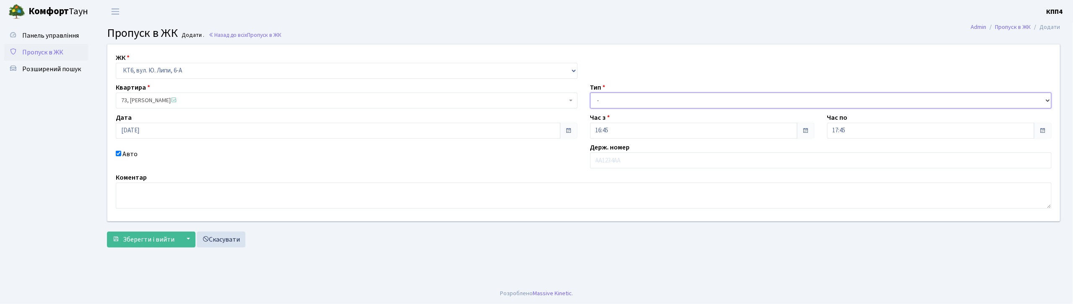
click at [595, 94] on select "- Доставка Таксі Гості Сервіс" at bounding box center [821, 101] width 462 height 16
select select "3"
click at [590, 93] on select "- Доставка Таксі Гості Сервіс" at bounding box center [821, 101] width 462 height 16
click at [606, 156] on input "text" at bounding box center [821, 161] width 462 height 16
type input "АА7989YA"
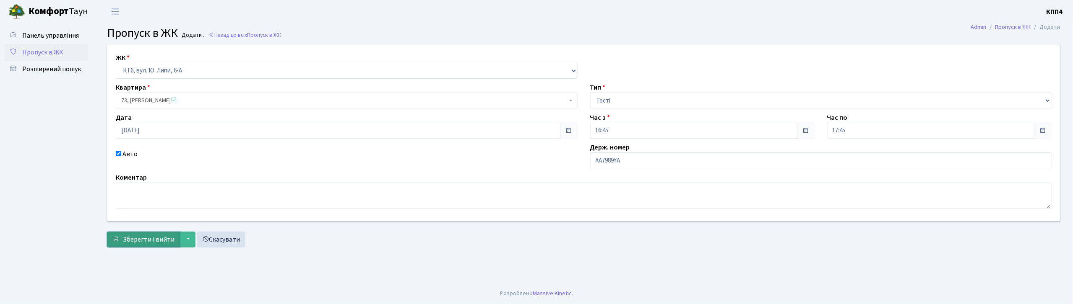
click at [168, 239] on span "Зберегти і вийти" at bounding box center [149, 239] width 52 height 9
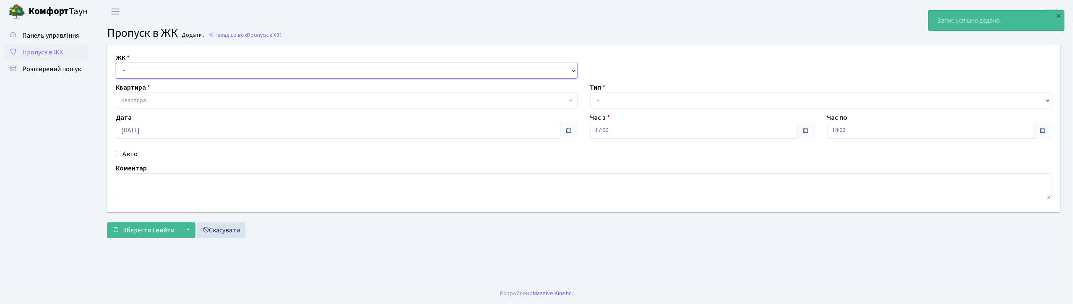
click at [158, 71] on select "- КТ, вул. Регенераторна, 4 КТ2, просп. [STREET_ADDRESS] [STREET_ADDRESS] [PERS…" at bounding box center [347, 71] width 462 height 16
select select "271"
click at [116, 63] on select "- КТ, вул. Регенераторна, 4 КТ2, просп. Соборності, 17 КТ3, вул. Березнева, 16 …" at bounding box center [347, 71] width 462 height 16
select select
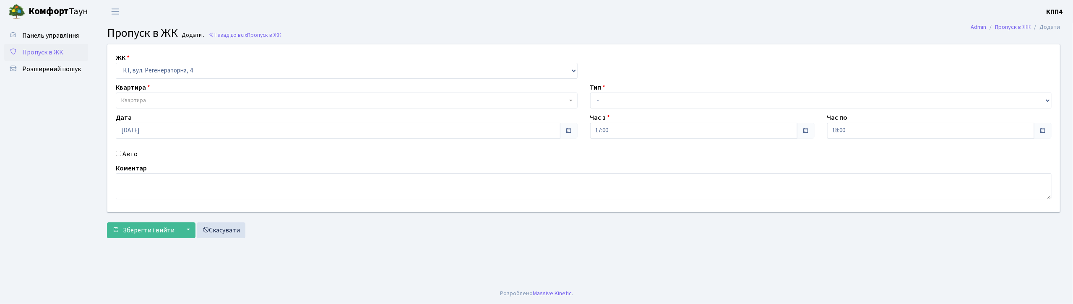
click at [134, 156] on label "Авто" at bounding box center [129, 154] width 15 height 10
click at [121, 156] on input "Авто" at bounding box center [118, 153] width 5 height 5
checkbox input "true"
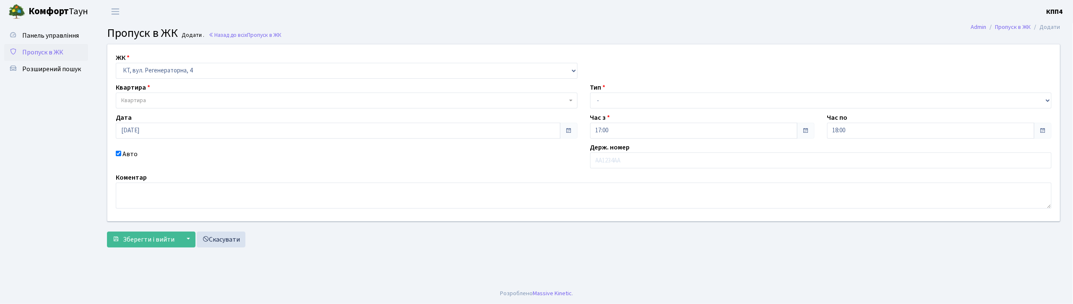
click at [143, 111] on div "ЖК - КТ, вул. Регенераторна, 4 КТ2, просп. [STREET_ADDRESS] [STREET_ADDRESS] [P…" at bounding box center [583, 132] width 965 height 177
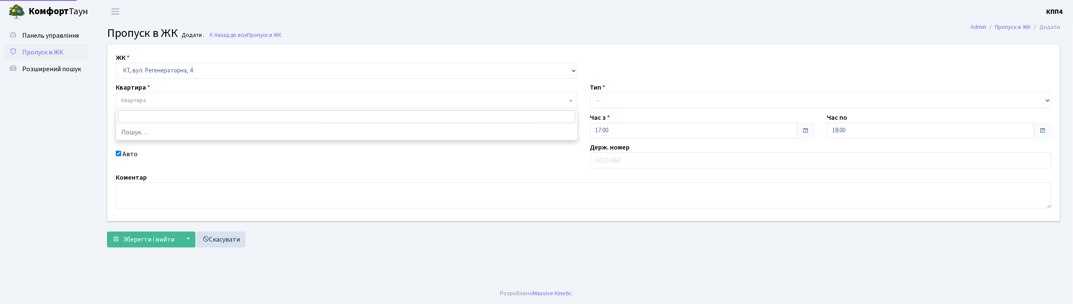
click at [143, 98] on span "Квартира" at bounding box center [133, 100] width 25 height 8
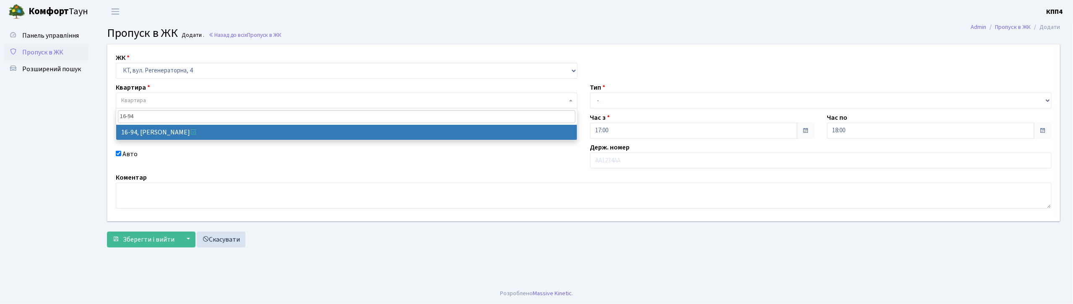
type input "16-94"
select select "8655"
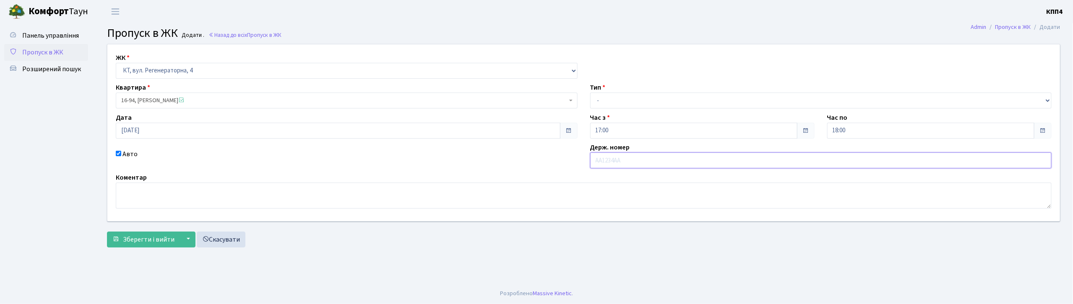
click at [627, 159] on input "text" at bounding box center [821, 161] width 462 height 16
click at [601, 162] on input "FF4290NT" at bounding box center [821, 161] width 462 height 16
click at [633, 160] on input "АА4290NT" at bounding box center [821, 161] width 462 height 16
type input "АА4290ТЕ"
drag, startPoint x: 619, startPoint y: 94, endPoint x: 616, endPoint y: 104, distance: 10.6
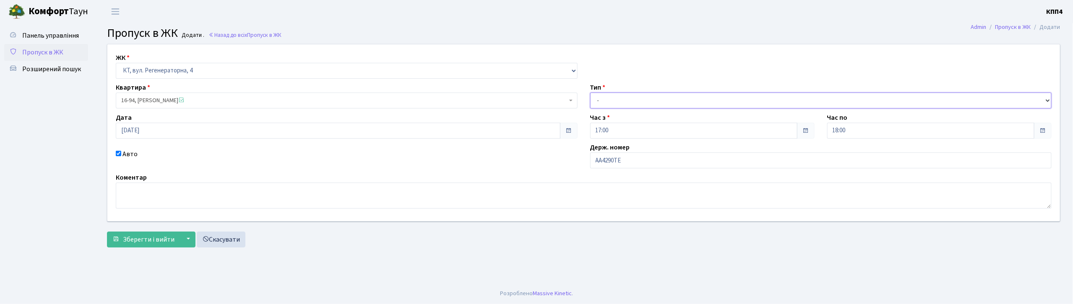
click at [619, 94] on select "- Доставка Таксі Гості Сервіс" at bounding box center [821, 101] width 462 height 16
select select "3"
click at [590, 93] on select "- Доставка Таксі Гості Сервіс" at bounding box center [821, 101] width 462 height 16
click at [126, 240] on span "Зберегти і вийти" at bounding box center [149, 239] width 52 height 9
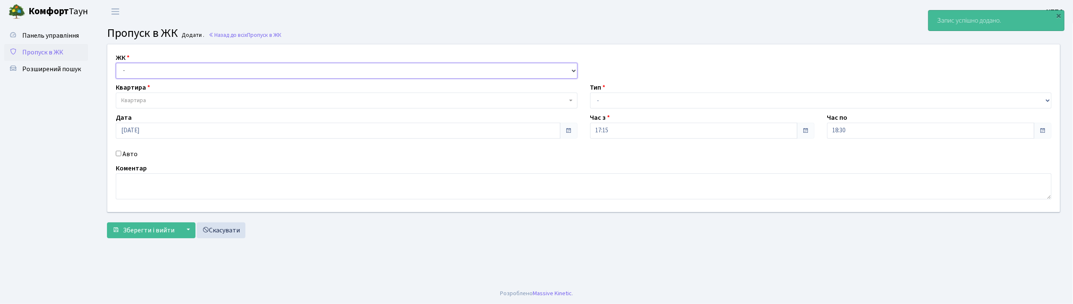
click at [146, 66] on select "- КТ, вул. Регенераторна, 4 КТ2, просп. [STREET_ADDRESS] [STREET_ADDRESS] [PERS…" at bounding box center [347, 71] width 462 height 16
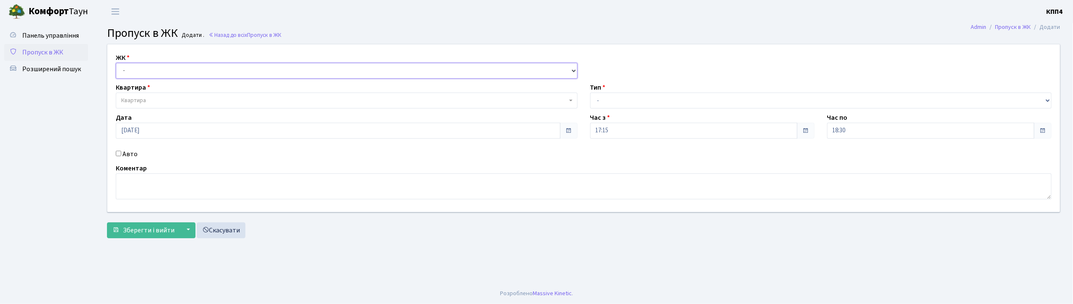
select select "271"
click at [116, 63] on select "- КТ, вул. Регенераторна, 4 КТ2, просп. [STREET_ADDRESS] [STREET_ADDRESS] [PERS…" at bounding box center [347, 71] width 462 height 16
select select
click at [130, 155] on label "Авто" at bounding box center [129, 154] width 15 height 10
click at [121, 155] on input "Авто" at bounding box center [118, 153] width 5 height 5
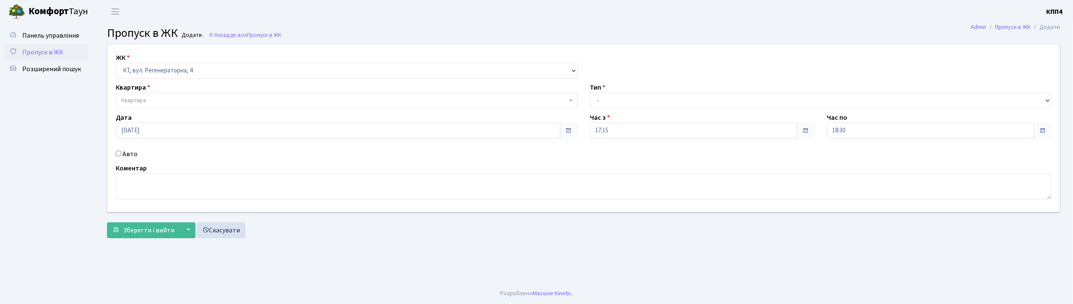
checkbox input "true"
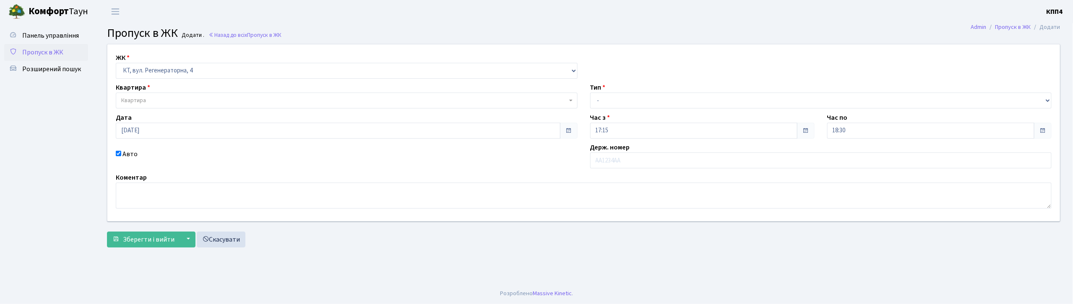
click at [151, 110] on div "ЖК - КТ, вул. Регенераторна, 4 КТ2, просп. Соборності, 17 КТ3, вул. Березнева, …" at bounding box center [583, 132] width 965 height 177
click at [162, 86] on div "Квартира Квартира" at bounding box center [346, 96] width 474 height 26
drag, startPoint x: 162, startPoint y: 93, endPoint x: 169, endPoint y: 66, distance: 28.3
click at [162, 94] on span "Квартира" at bounding box center [347, 101] width 462 height 16
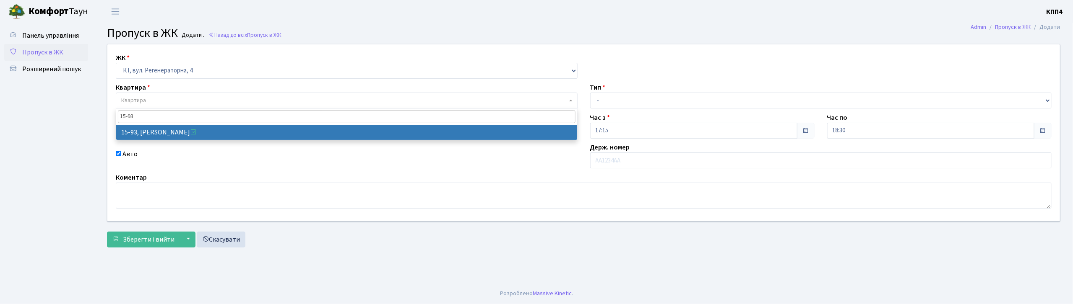
type input "15-93"
select select "8868"
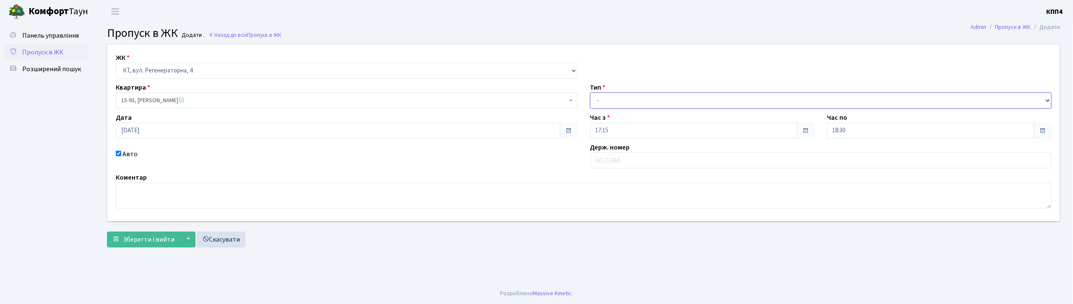
drag, startPoint x: 610, startPoint y: 101, endPoint x: 610, endPoint y: 107, distance: 5.9
click at [610, 101] on select "- Доставка Таксі Гості Сервіс" at bounding box center [821, 101] width 462 height 16
click at [590, 93] on select "- Доставка Таксі Гості Сервіс" at bounding box center [821, 101] width 462 height 16
click at [611, 164] on input "text" at bounding box center [821, 161] width 462 height 16
click at [606, 103] on select "- Доставка Таксі Гості Сервіс" at bounding box center [821, 101] width 462 height 16
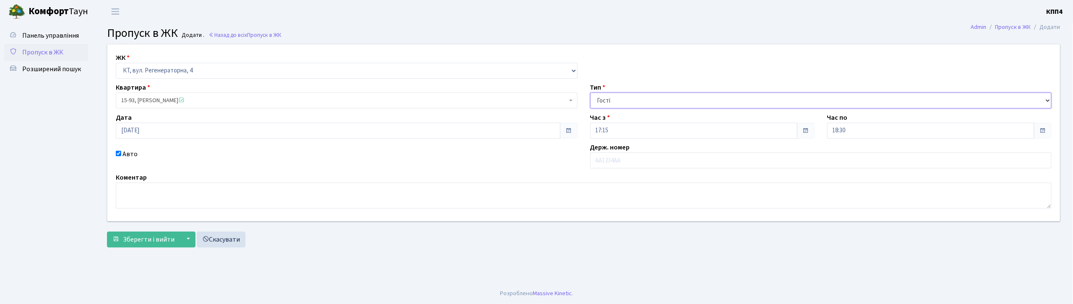
select select "2"
click at [590, 93] on select "- Доставка Таксі Гості Сервіс" at bounding box center [821, 101] width 462 height 16
click at [621, 160] on input "text" at bounding box center [821, 161] width 462 height 16
type input "КА8248РІ"
click at [140, 239] on span "Зберегти і вийти" at bounding box center [149, 239] width 52 height 9
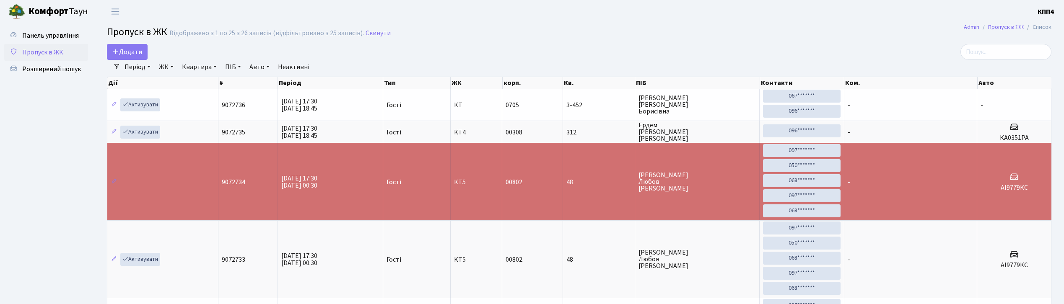
select select "25"
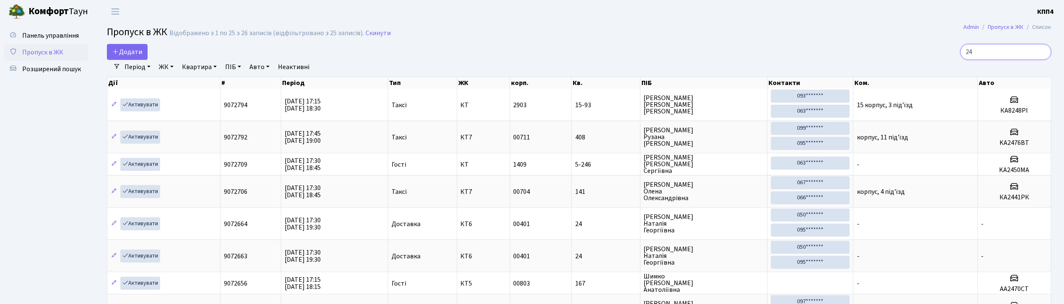
type input "24"
click at [168, 66] on link "ЖК" at bounding box center [166, 67] width 21 height 14
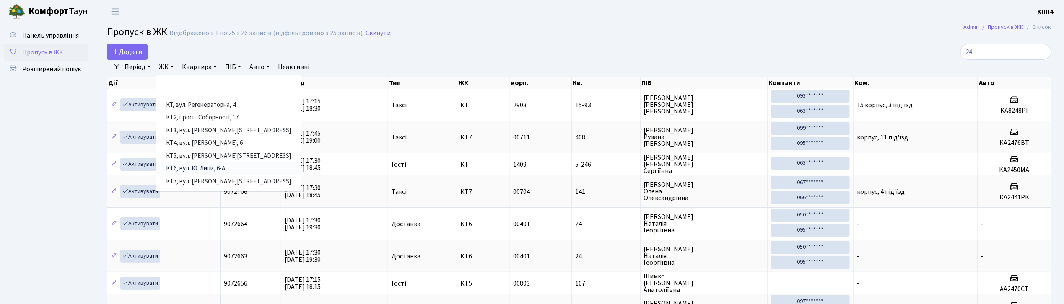
click at [223, 171] on link "КТ6, вул. Ю. Липи, 6-А" at bounding box center [228, 169] width 145 height 13
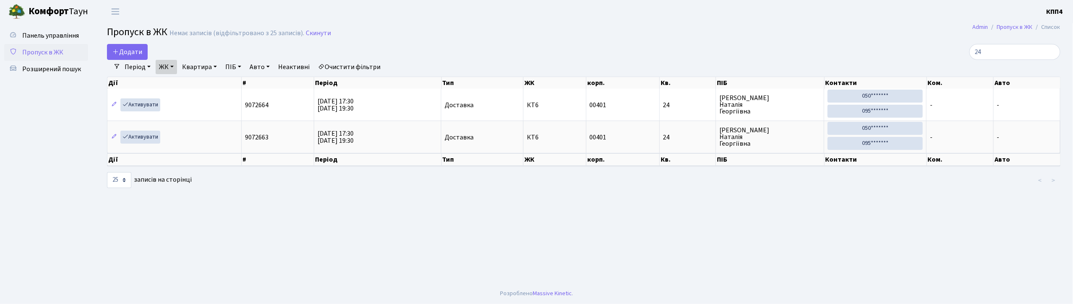
click at [174, 64] on link "ЖК" at bounding box center [166, 67] width 21 height 14
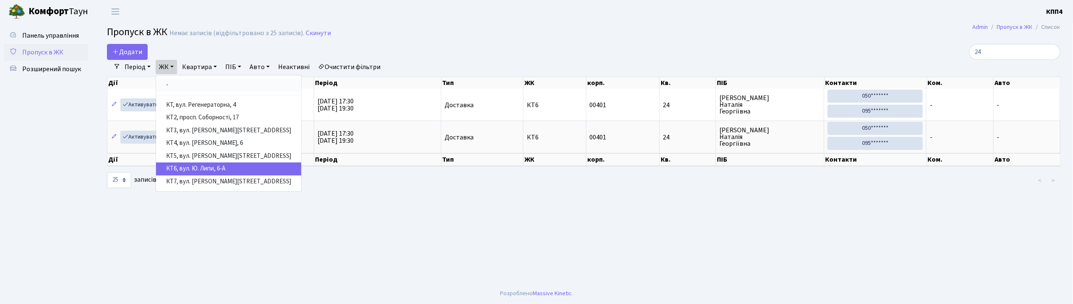
click at [184, 84] on link "-" at bounding box center [228, 85] width 145 height 13
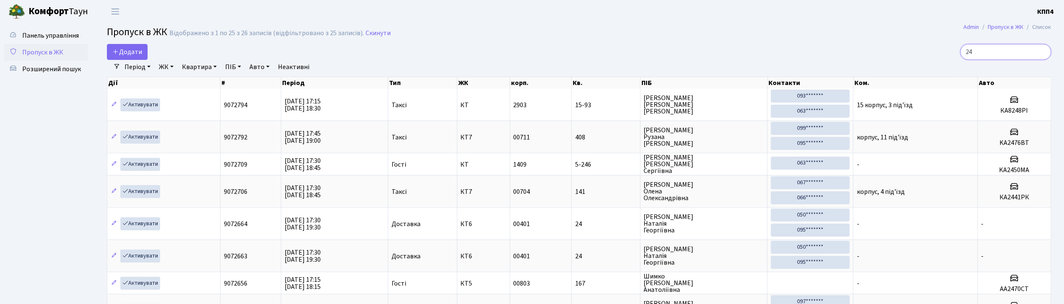
click at [1041, 51] on input "24" at bounding box center [1006, 52] width 91 height 16
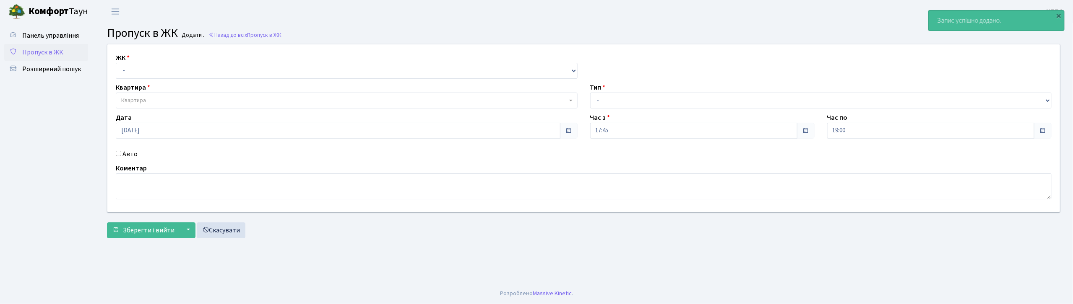
click at [163, 79] on div "ЖК - КТ, вул. Регенераторна, 4 КТ2, просп. [STREET_ADDRESS] [STREET_ADDRESS] [P…" at bounding box center [583, 128] width 965 height 168
click at [168, 76] on select "- КТ, вул. Регенераторна, 4 КТ2, просп. [STREET_ADDRESS] [STREET_ADDRESS] [PERS…" at bounding box center [347, 71] width 462 height 16
select select "271"
click at [116, 63] on select "- КТ, вул. Регенераторна, 4 КТ2, просп. [STREET_ADDRESS] [STREET_ADDRESS] [PERS…" at bounding box center [347, 71] width 462 height 16
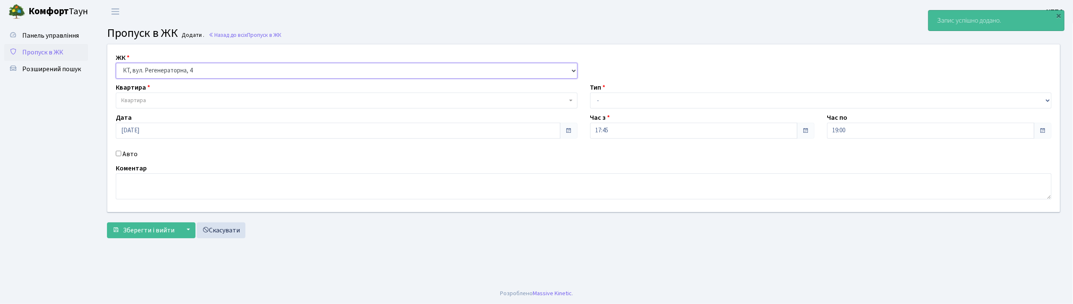
select select
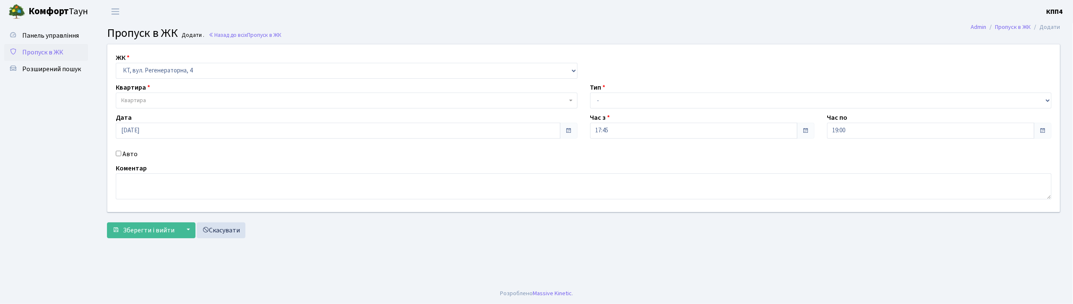
click at [126, 154] on label "Авто" at bounding box center [129, 154] width 15 height 10
click at [121, 154] on input "Авто" at bounding box center [118, 153] width 5 height 5
checkbox input "true"
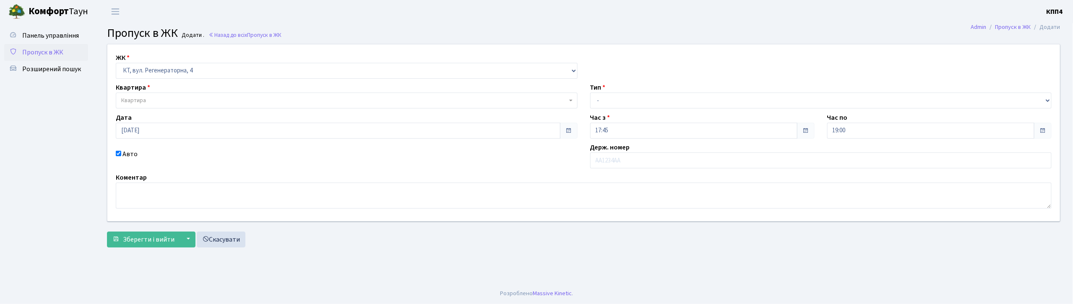
click at [165, 92] on div "Квартира Квартира" at bounding box center [346, 96] width 474 height 26
click at [164, 98] on span "Квартира" at bounding box center [344, 100] width 446 height 8
